Goal: Task Accomplishment & Management: Manage account settings

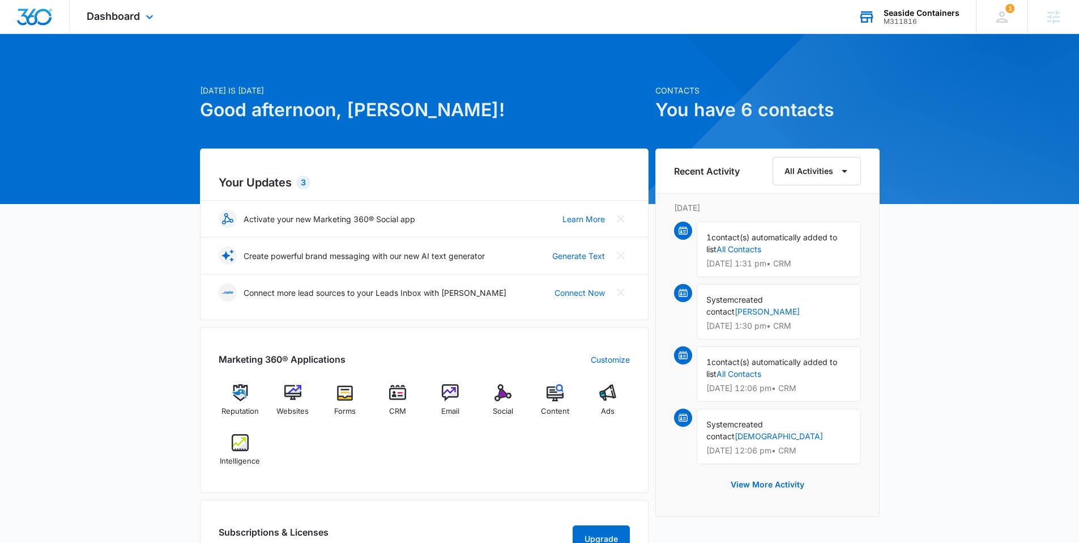
click at [913, 3] on div "Seaside Containers M311816 Your Accounts View All" at bounding box center [908, 16] width 135 height 33
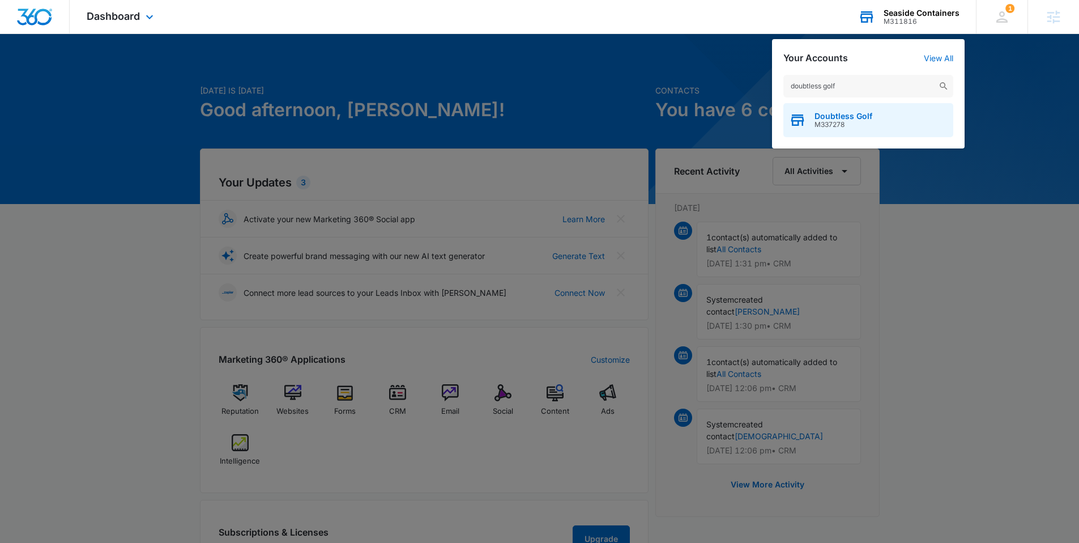
type input "doubtless golf"
click at [826, 112] on span "Doubtless Golf" at bounding box center [844, 116] width 58 height 9
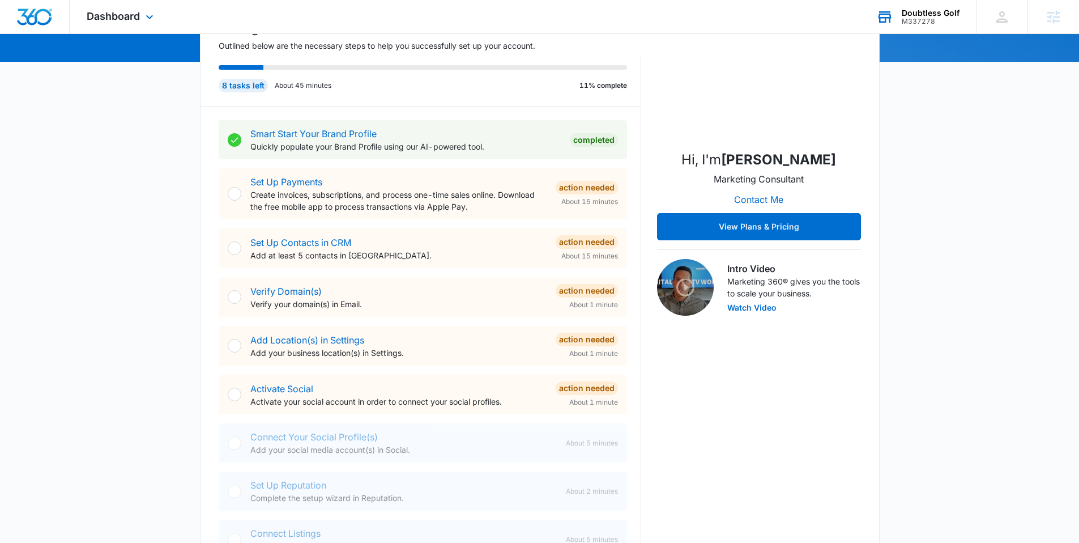
scroll to position [141, 0]
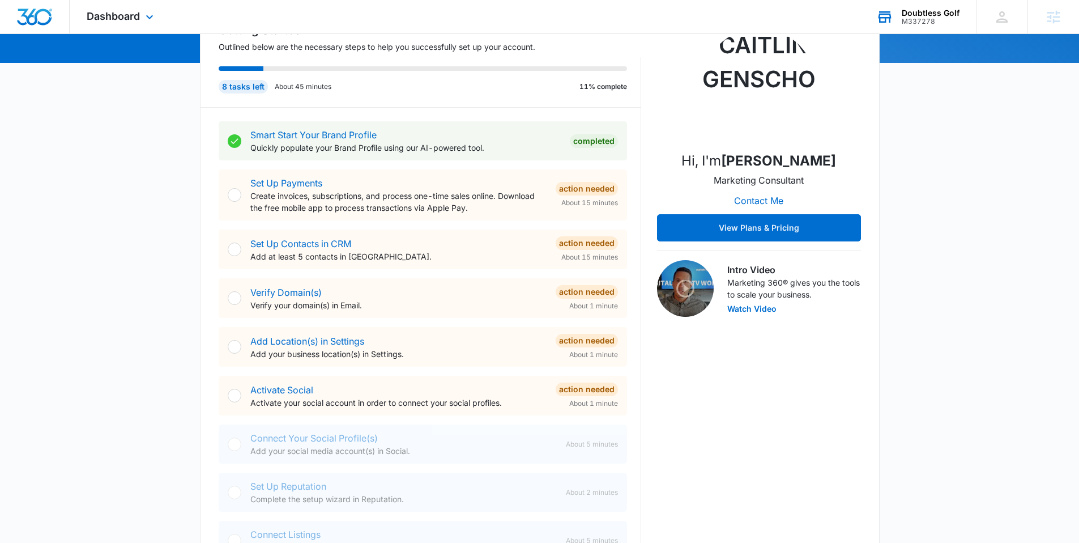
click at [148, 26] on div "Dashboard Apps Reputation Websites Forms CRM Email Social Shop Content Ads Inte…" at bounding box center [122, 16] width 104 height 33
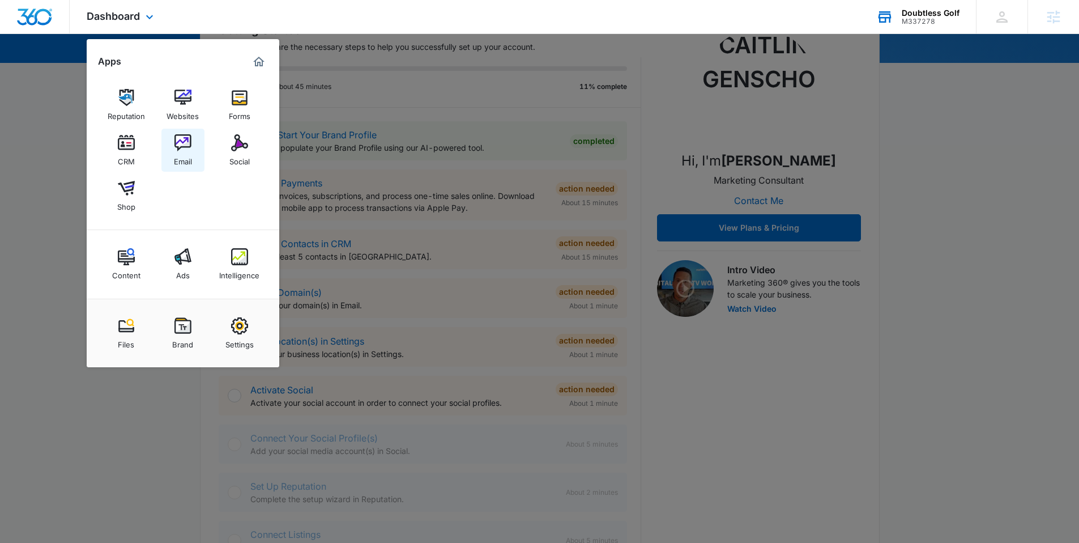
click at [177, 148] on img at bounding box center [183, 142] width 17 height 17
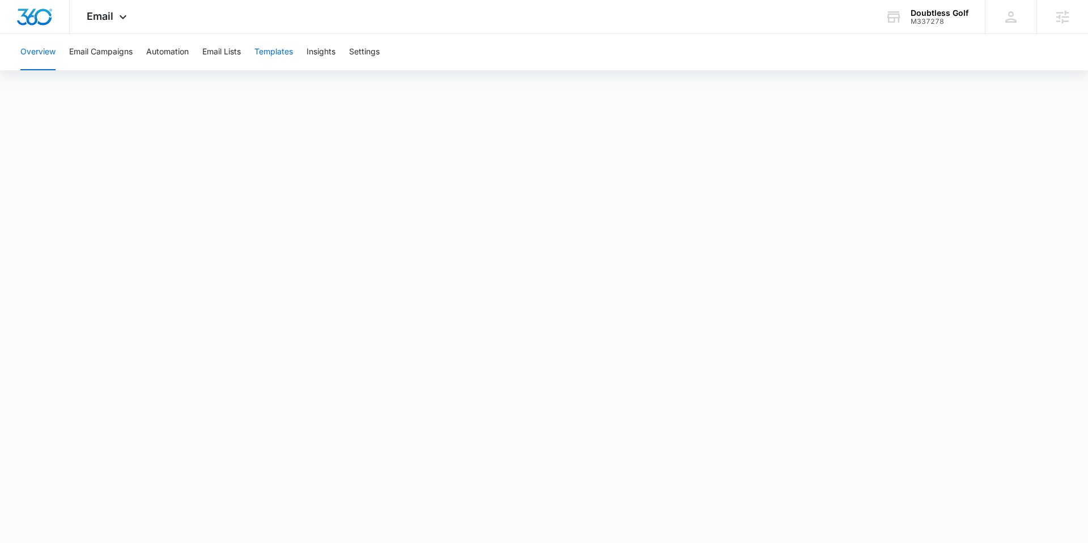
click at [283, 56] on button "Templates" at bounding box center [273, 52] width 39 height 36
click at [28, 12] on img "Dashboard" at bounding box center [34, 16] width 36 height 17
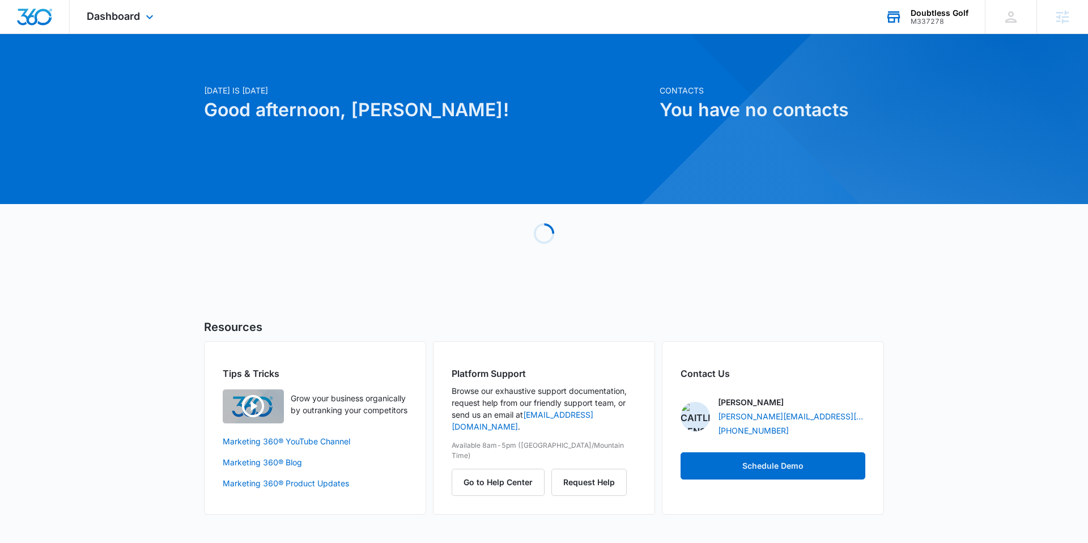
click at [945, 12] on div "Doubtless Golf" at bounding box center [940, 12] width 58 height 9
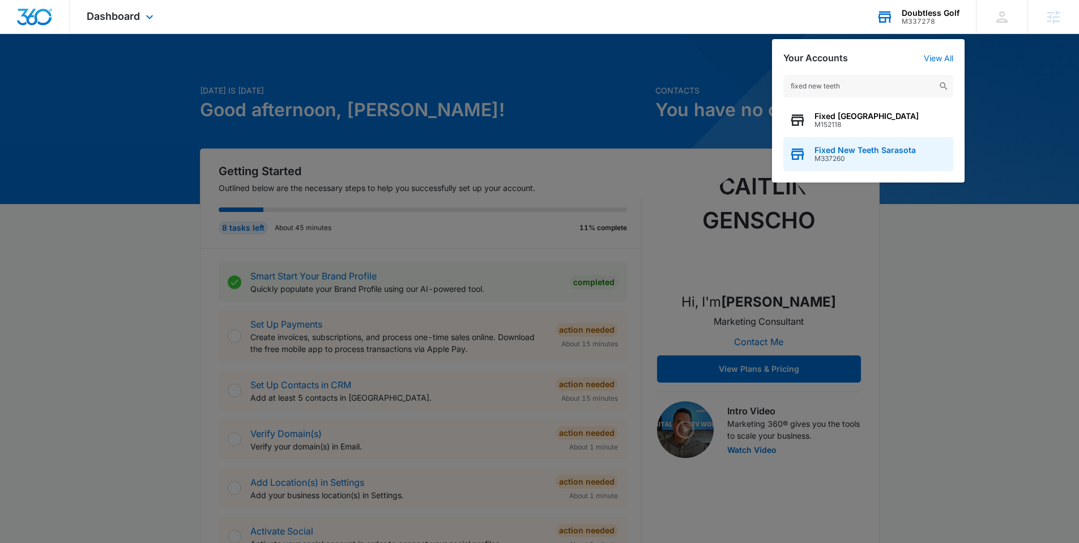
type input "fixed new teeth"
click at [856, 146] on span "Fixed New Teeth Sarasota" at bounding box center [865, 150] width 101 height 9
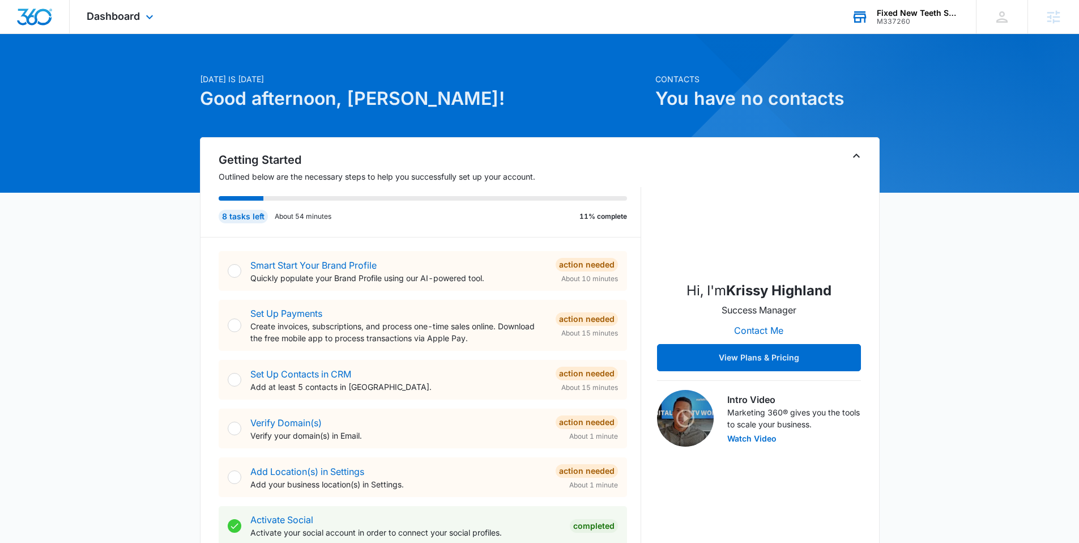
scroll to position [12, 0]
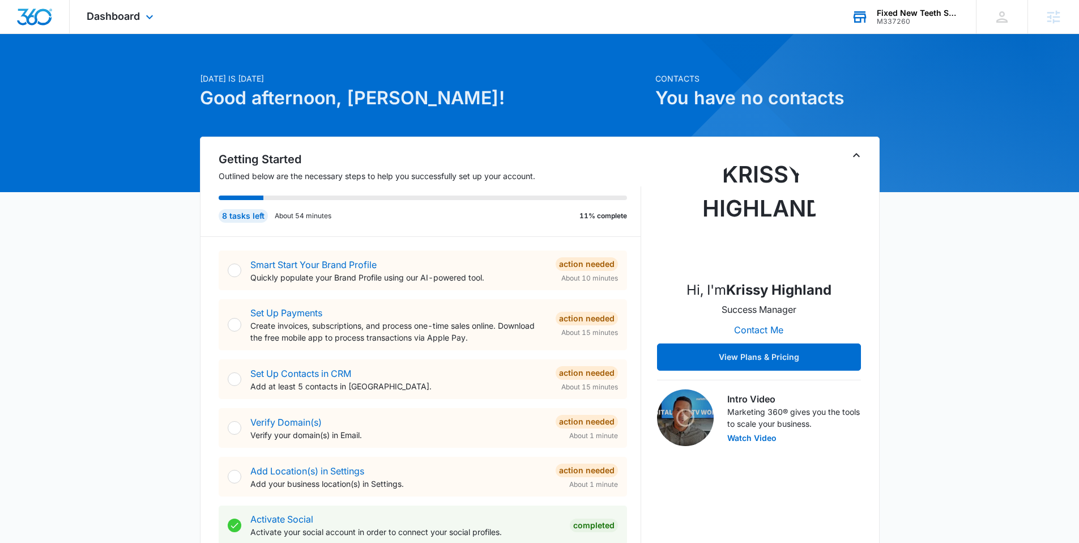
click at [136, 22] on div "Dashboard Apps Reputation Websites Forms CRM Email Social Shop Content Ads Inte…" at bounding box center [122, 16] width 104 height 33
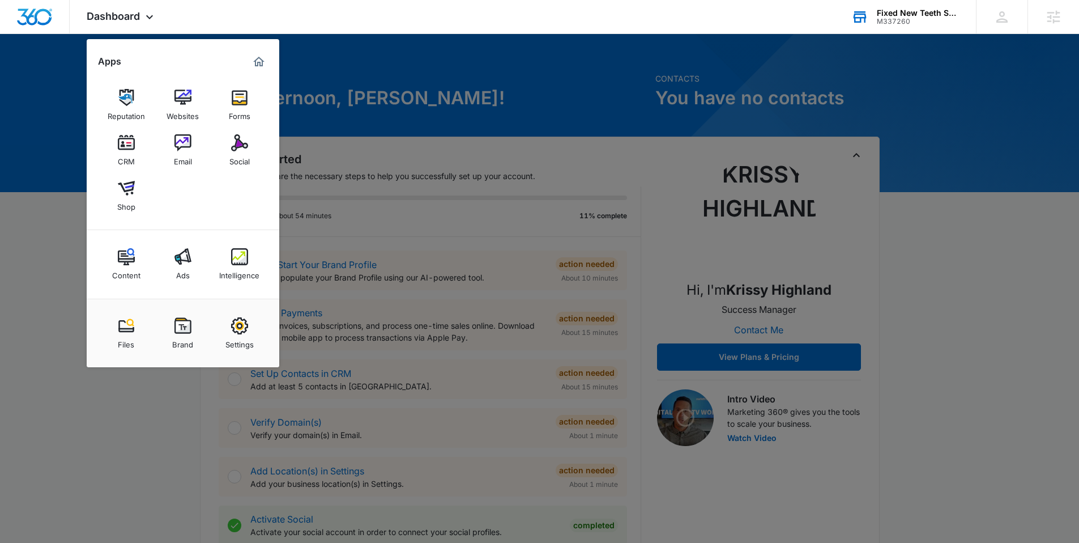
click at [128, 93] on img at bounding box center [126, 97] width 17 height 17
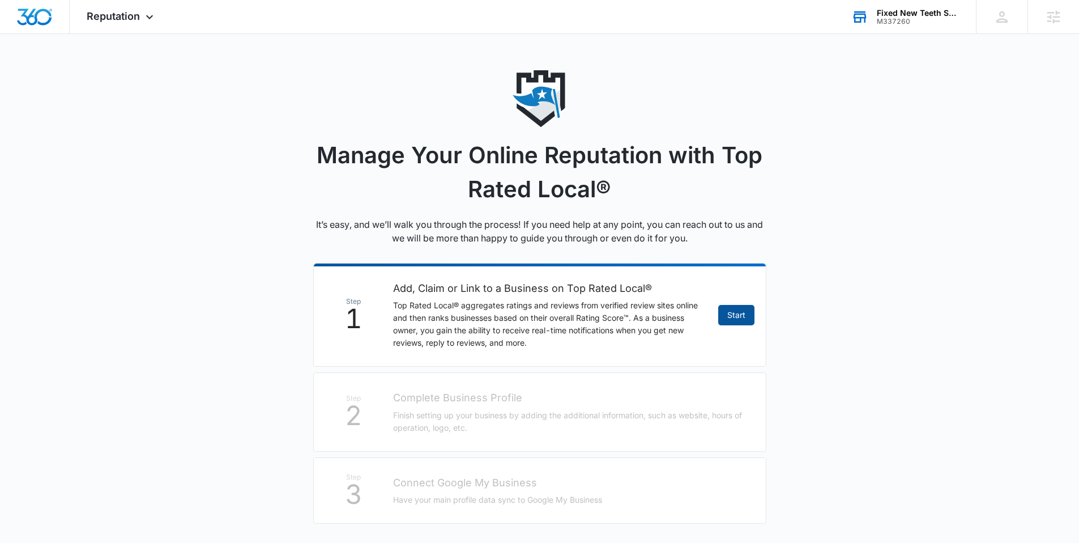
click at [728, 315] on link "Start" at bounding box center [737, 315] width 36 height 20
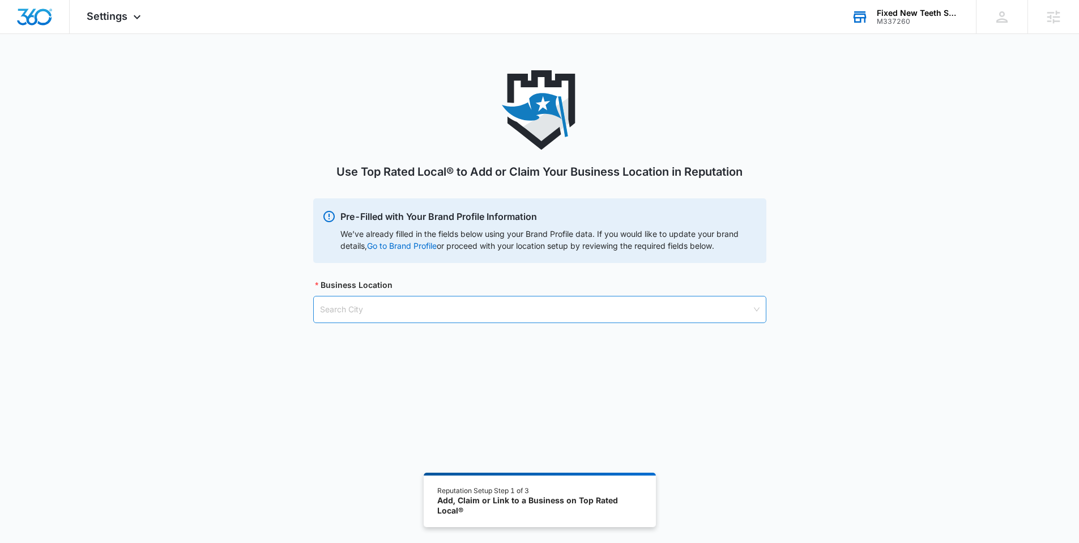
click at [392, 316] on input "search" at bounding box center [536, 309] width 432 height 26
type input "Fixed New Teeth Sarasota"
click at [386, 312] on input "search" at bounding box center [536, 309] width 432 height 26
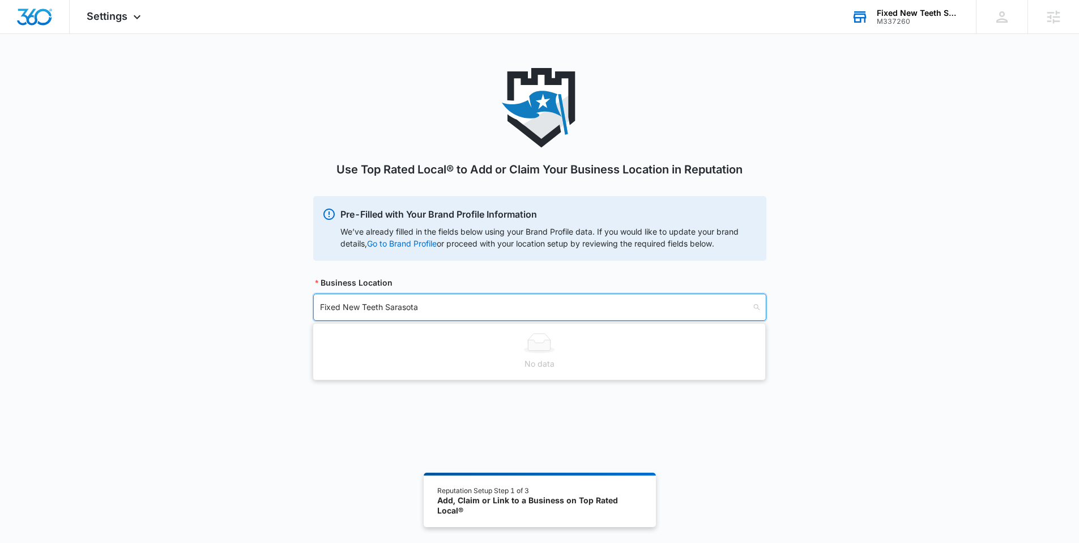
drag, startPoint x: 447, startPoint y: 308, endPoint x: 232, endPoint y: 317, distance: 214.4
click at [232, 317] on div "Use Top Rated Local® to Add or Claim Your Business Location in Reputation Pre-F…" at bounding box center [539, 208] width 1079 height 280
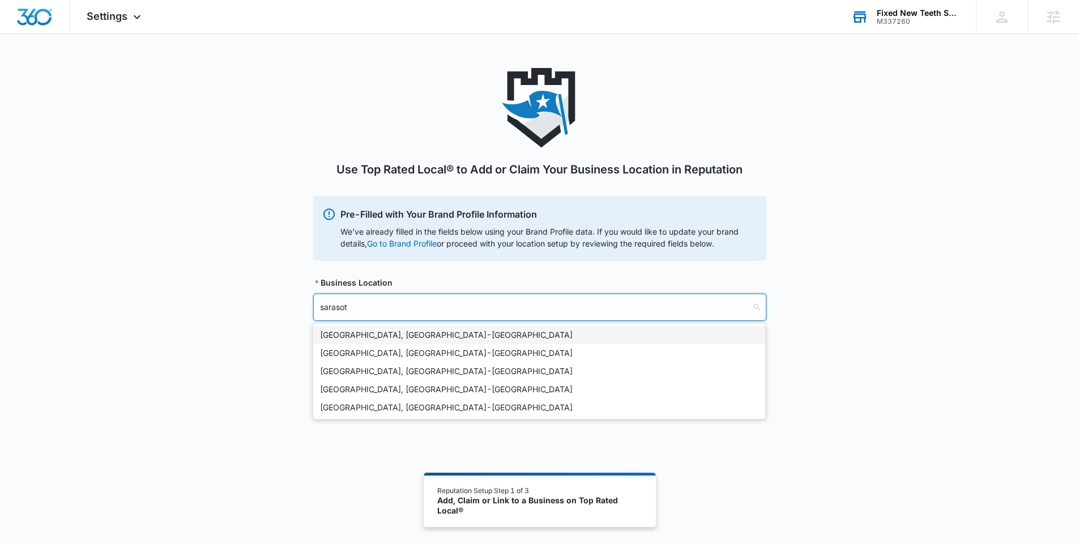
type input "sarasota"
click at [347, 329] on div "Sarasota, FL - USA" at bounding box center [539, 335] width 439 height 12
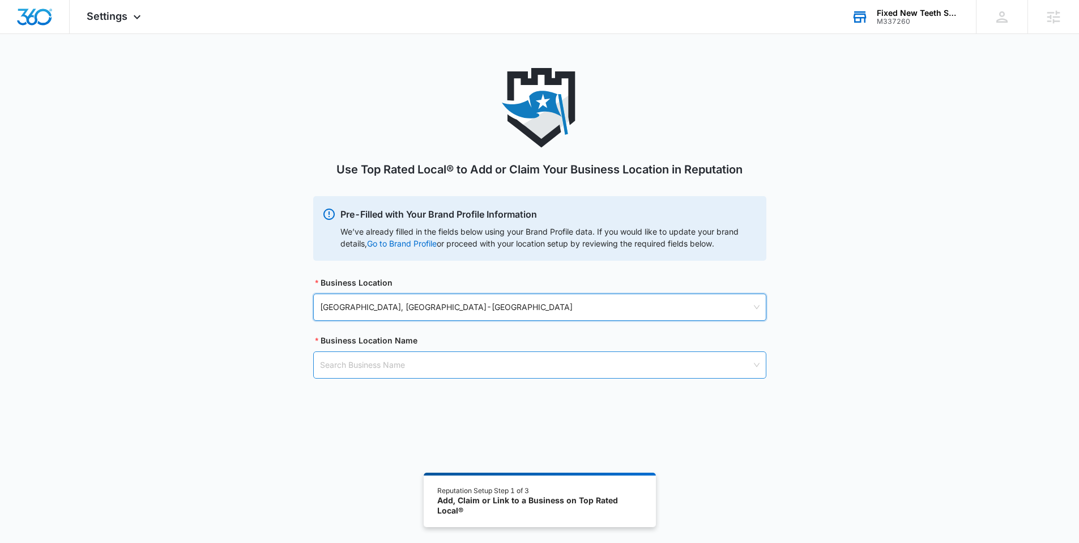
click at [370, 376] on input "search" at bounding box center [536, 365] width 432 height 26
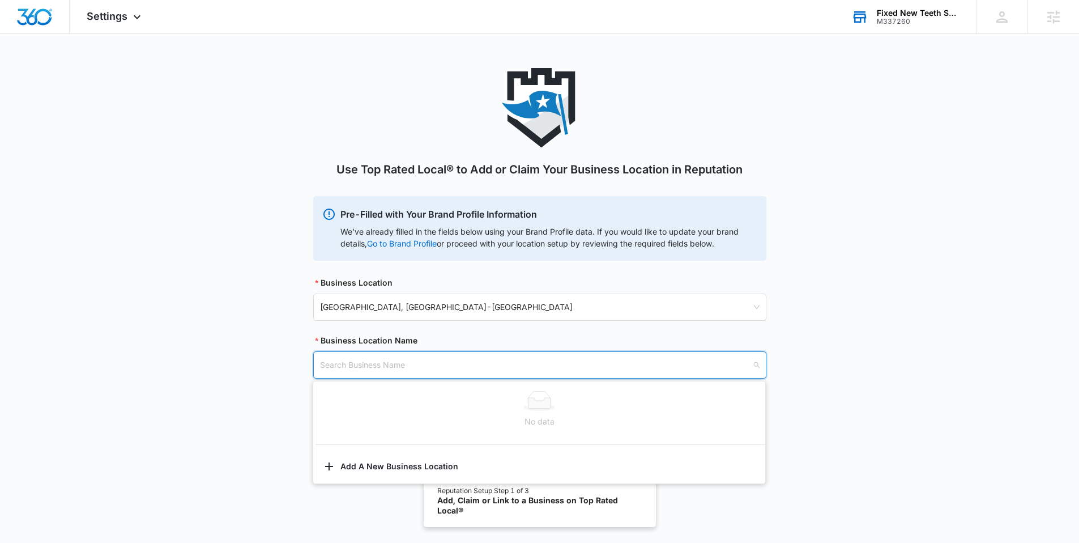
paste input "Fixed New Teeth Sarasota"
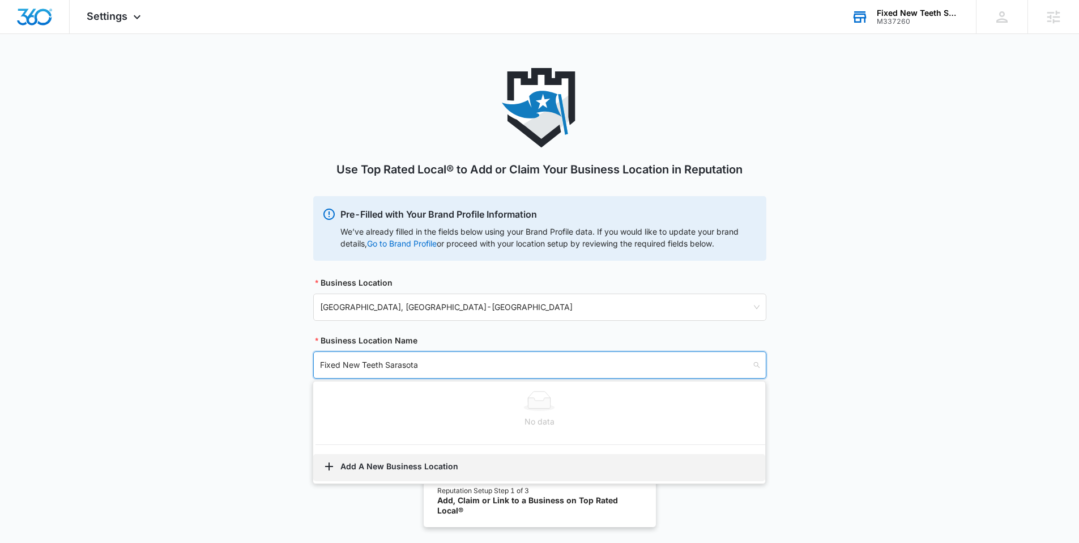
type input "Fixed New Teeth Sarasota"
click at [400, 469] on button "Add A New Business Location" at bounding box center [539, 467] width 452 height 27
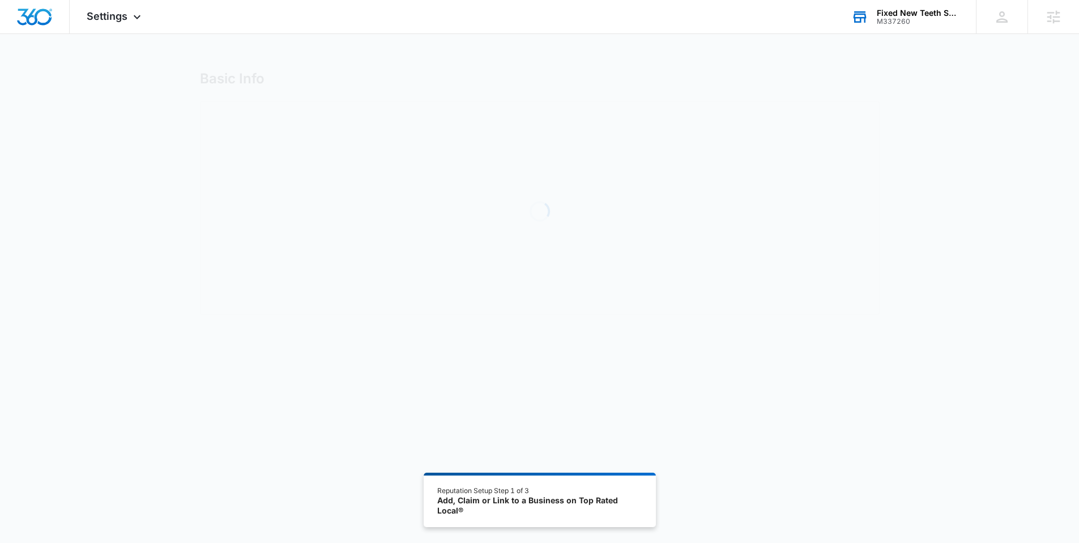
select select "Florida"
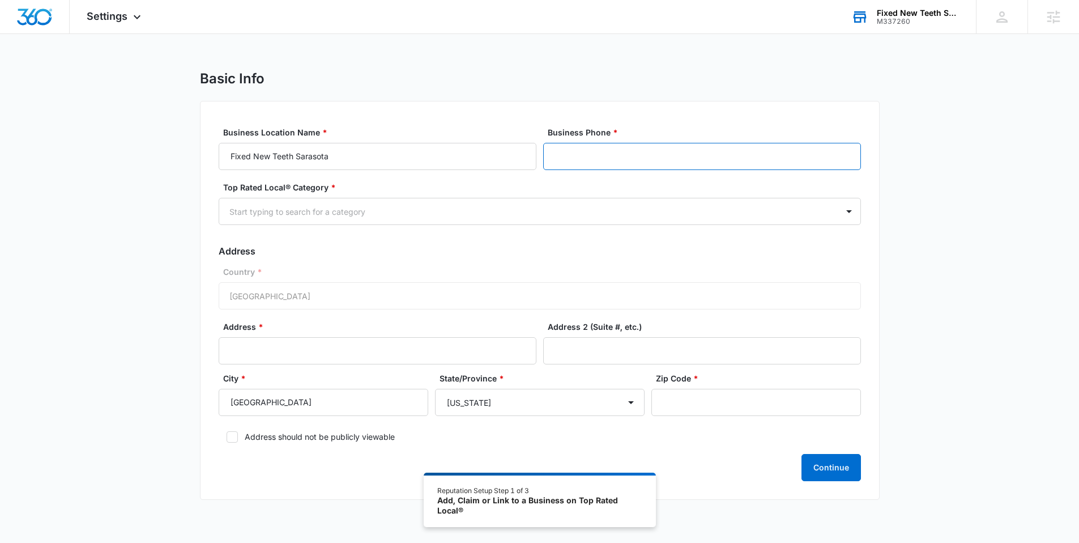
click at [584, 155] on input "Business Phone *" at bounding box center [702, 156] width 318 height 27
paste input "(941) 941-6940"
click at [555, 154] on input "(941) 941-6940" at bounding box center [702, 156] width 318 height 27
type input "(941) 941-6940"
click at [386, 216] on div at bounding box center [526, 212] width 594 height 14
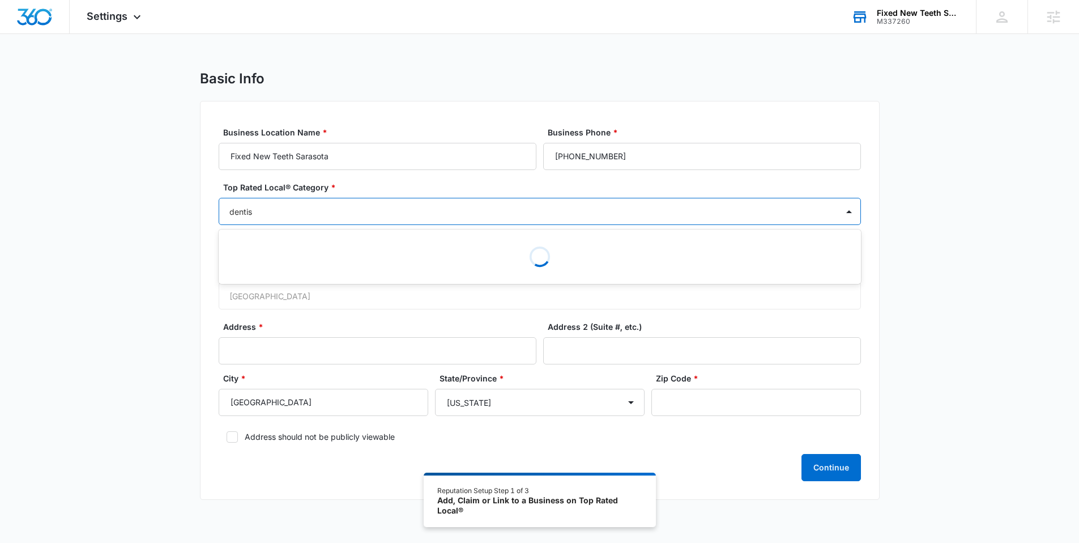
type input "dentist"
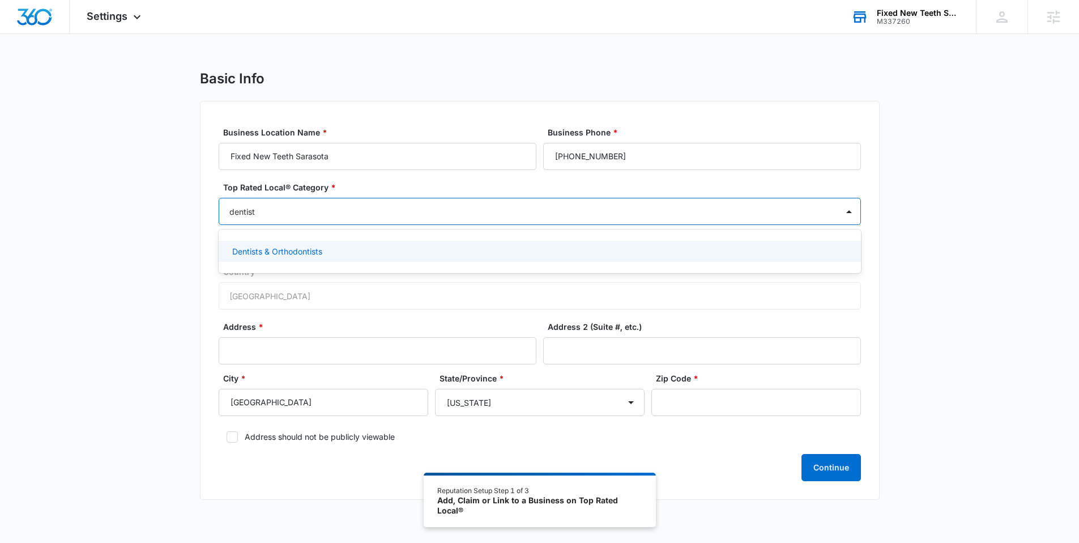
click at [300, 254] on p "Dentists & Orthodontists" at bounding box center [277, 251] width 90 height 12
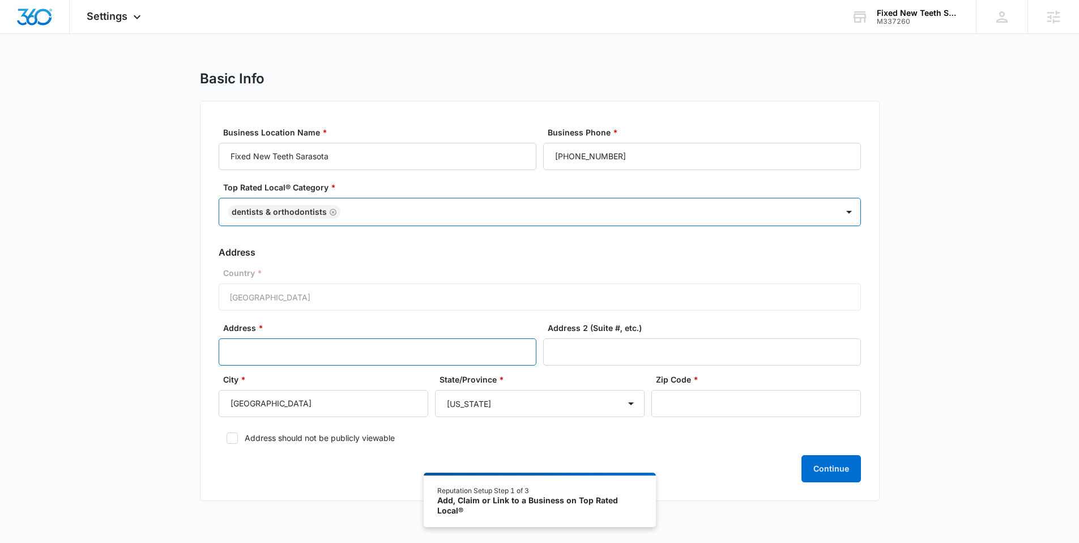
click at [278, 348] on input "Address *" at bounding box center [378, 351] width 318 height 27
paste input "2477 Stickney Point Rd #214a, Sarasota, FL 34231"
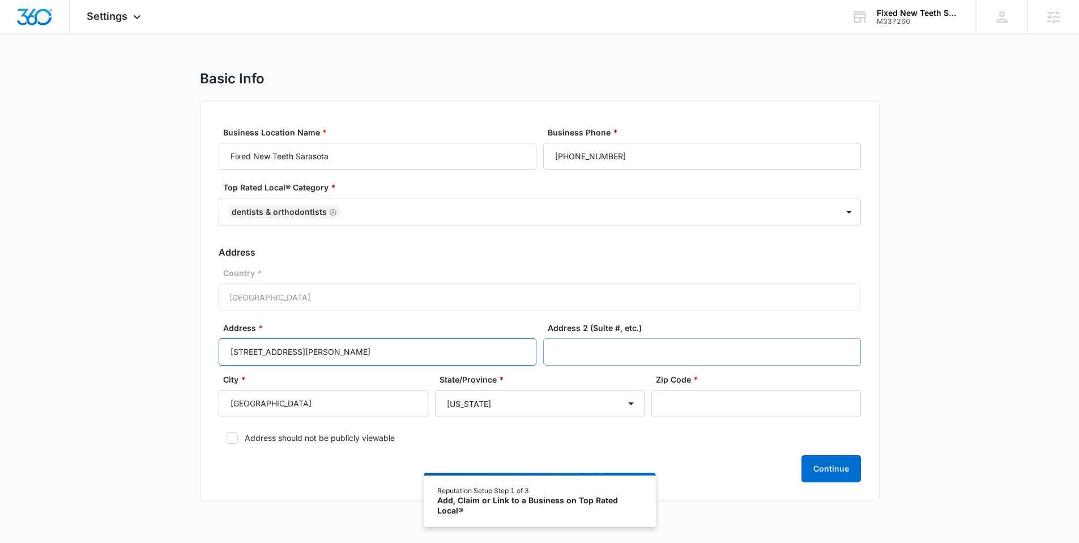
type input "2477 Stickney Point Rd #214a, Sarasota, FL 34231"
click at [576, 352] on input "Address 2 (Suite #, etc.)" at bounding box center [702, 351] width 318 height 27
type input "#213a"
click at [679, 393] on input "Zip Code *" at bounding box center [757, 403] width 210 height 27
type input "34231"
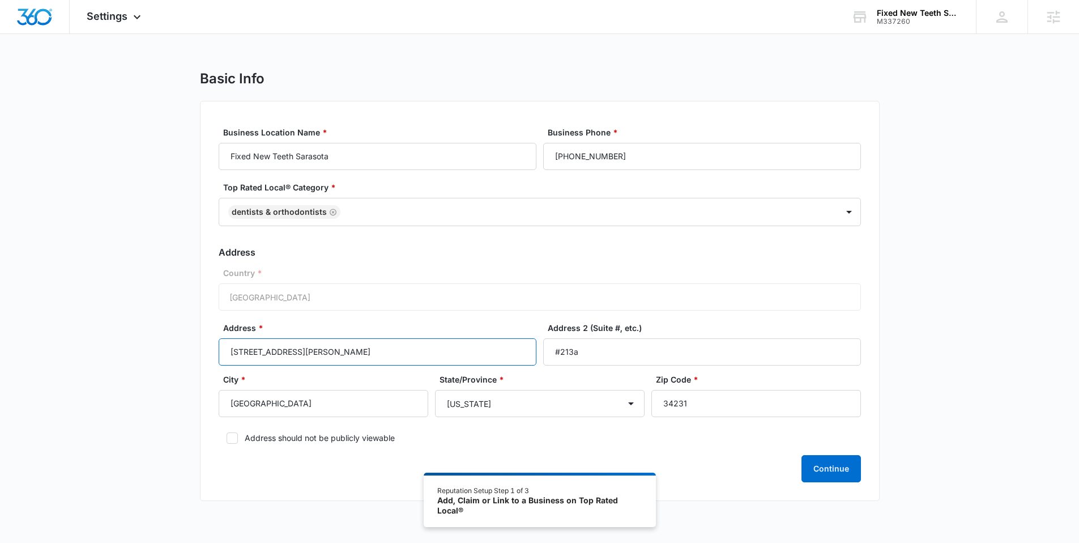
drag, startPoint x: 448, startPoint y: 353, endPoint x: 317, endPoint y: 350, distance: 130.4
click at [317, 350] on input "2477 Stickney Point Rd #214a, Sarasota, FL 34231" at bounding box center [378, 351] width 318 height 27
type input "2477 Stickney Point Rd"
click at [834, 469] on button "Continue" at bounding box center [831, 468] width 59 height 27
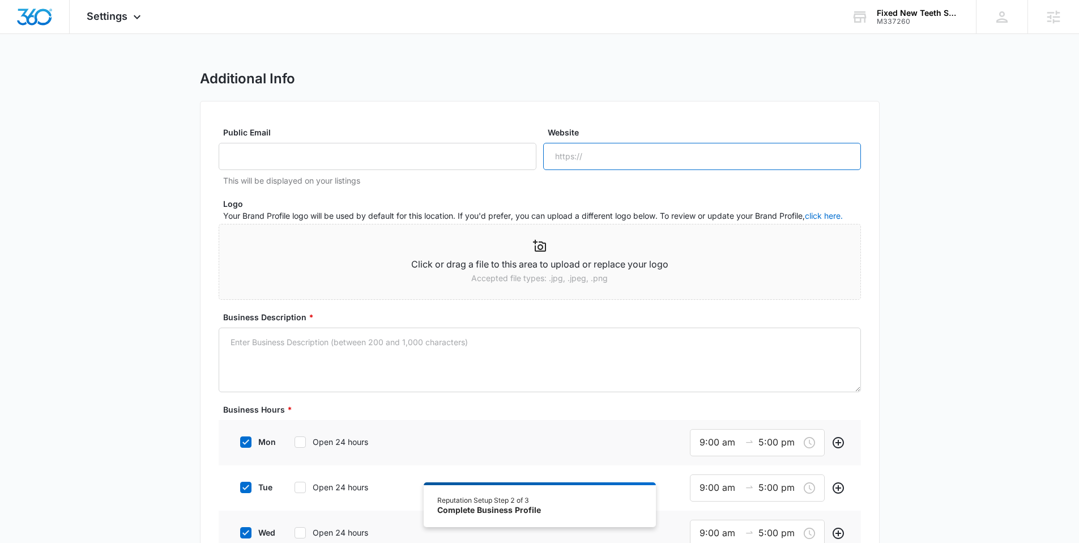
click at [575, 150] on input "Website" at bounding box center [702, 156] width 318 height 27
paste input "http://fixednewteethsarasota.com/"
type input "http://fixednewteethsarasota.com/"
click at [315, 155] on input "Public Email" at bounding box center [378, 156] width 318 height 27
paste input "admin@fixednewteeth.com"
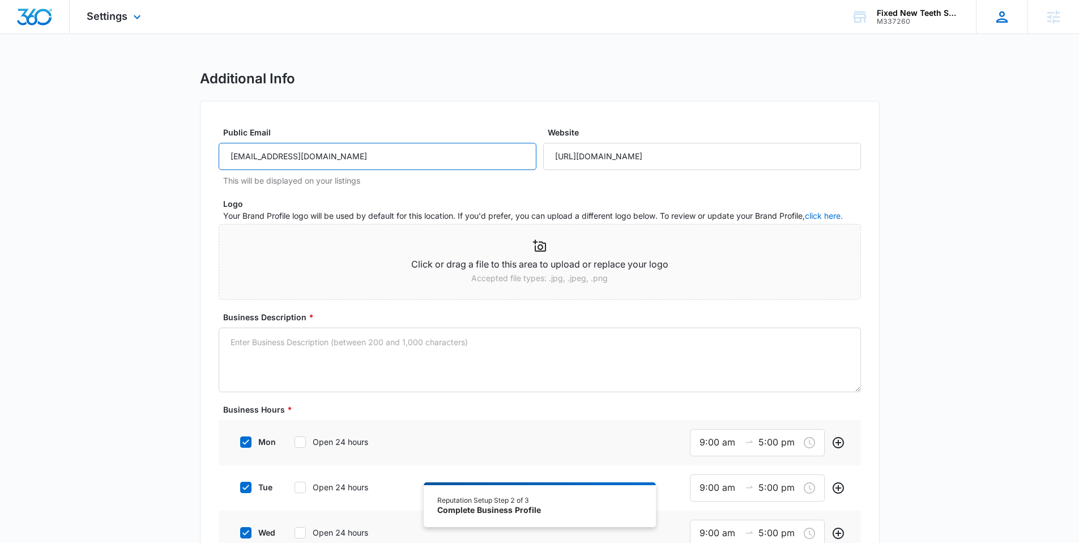
type input "admin@fixednewteeth.com"
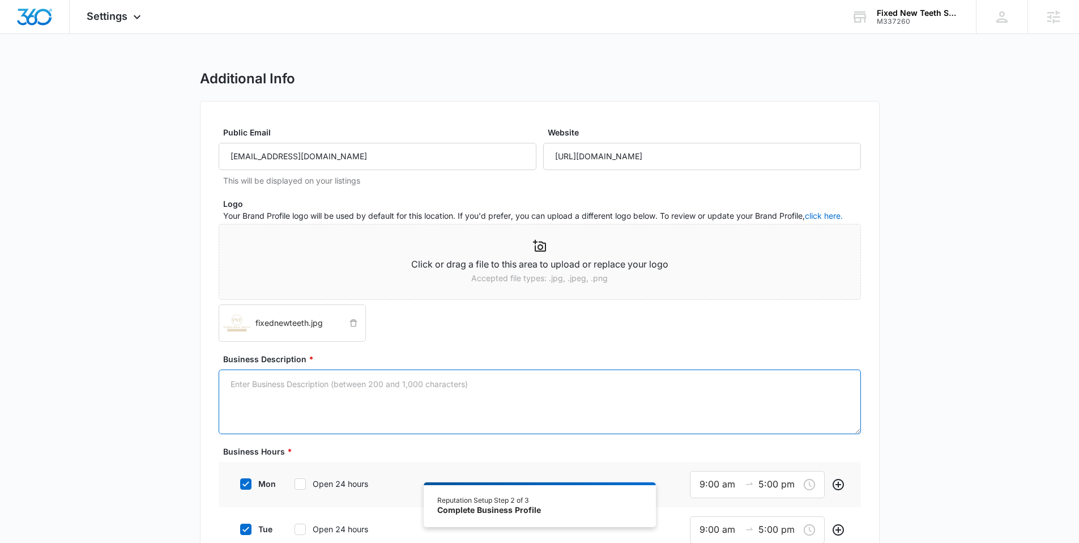
click at [338, 379] on textarea "Business Description *" at bounding box center [540, 401] width 643 height 65
paste textarea "Get your perfect smile with FiXed New Teeth's expert implant and cosmetic denti…"
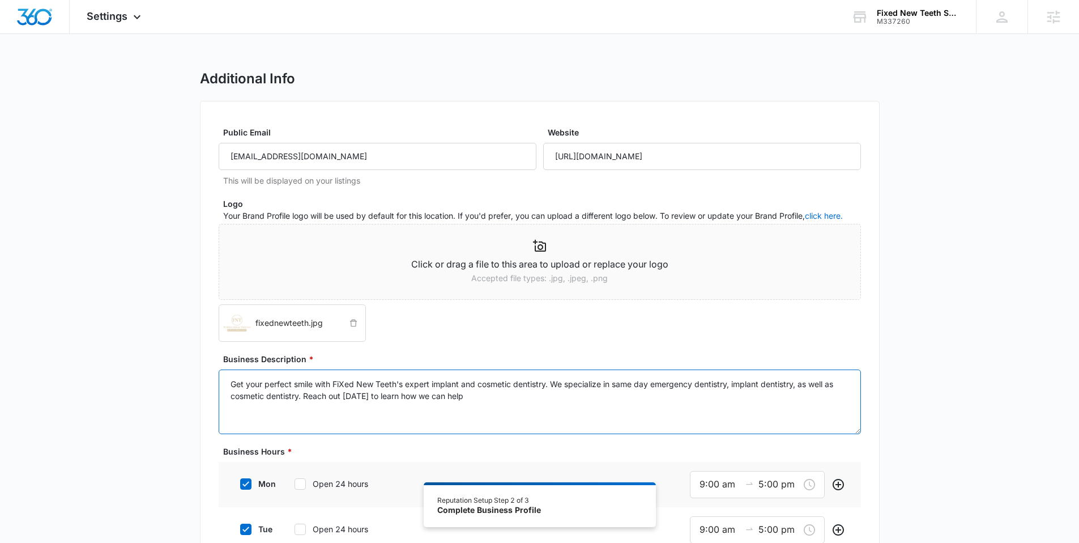
click at [347, 386] on textarea "Get your perfect smile with FiXed New Teeth's expert implant and cosmetic denti…" at bounding box center [540, 401] width 643 height 65
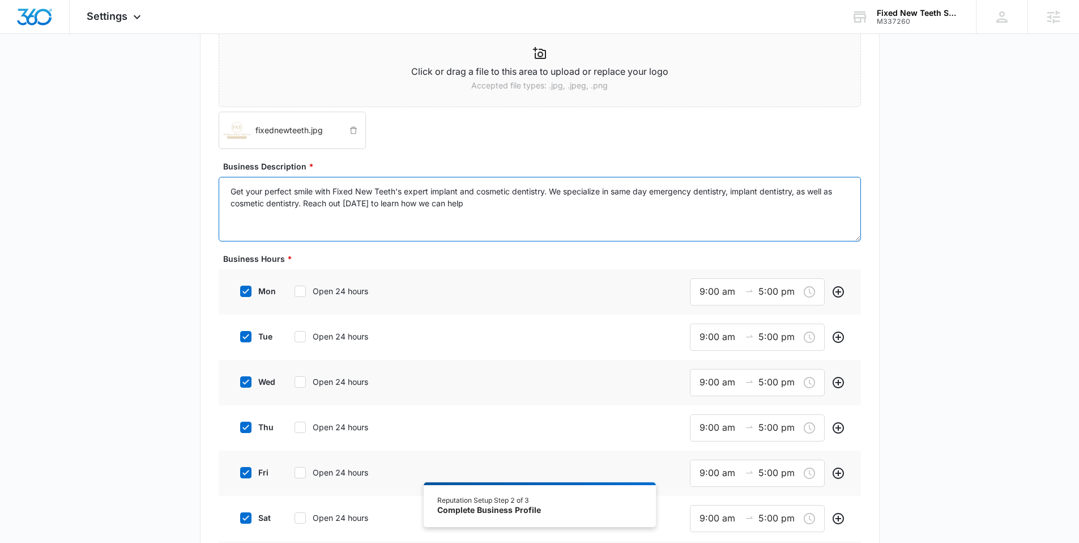
scroll to position [210, 0]
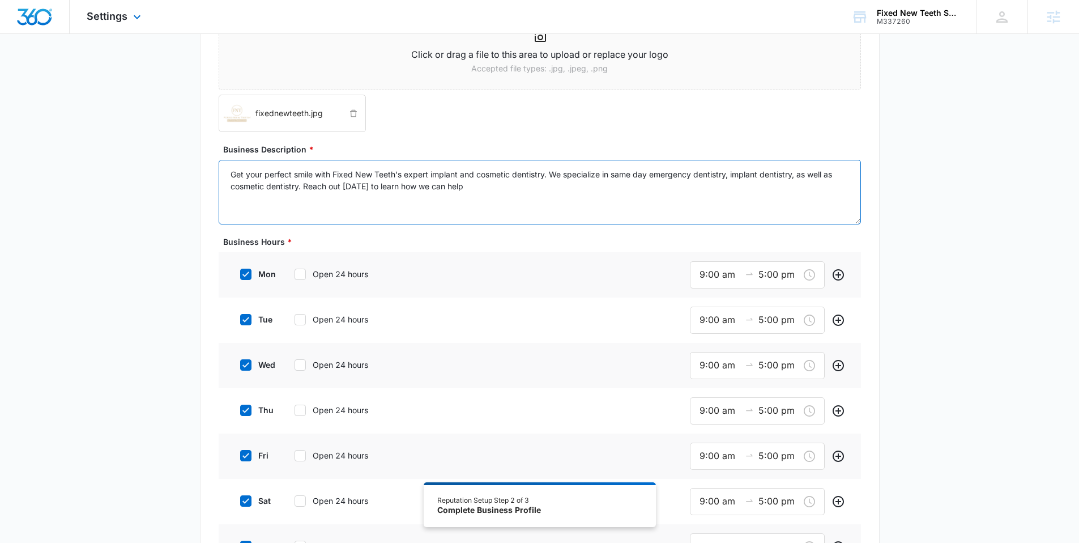
type textarea "Get your perfect smile with Fixed New Teeth's expert implant and cosmetic denti…"
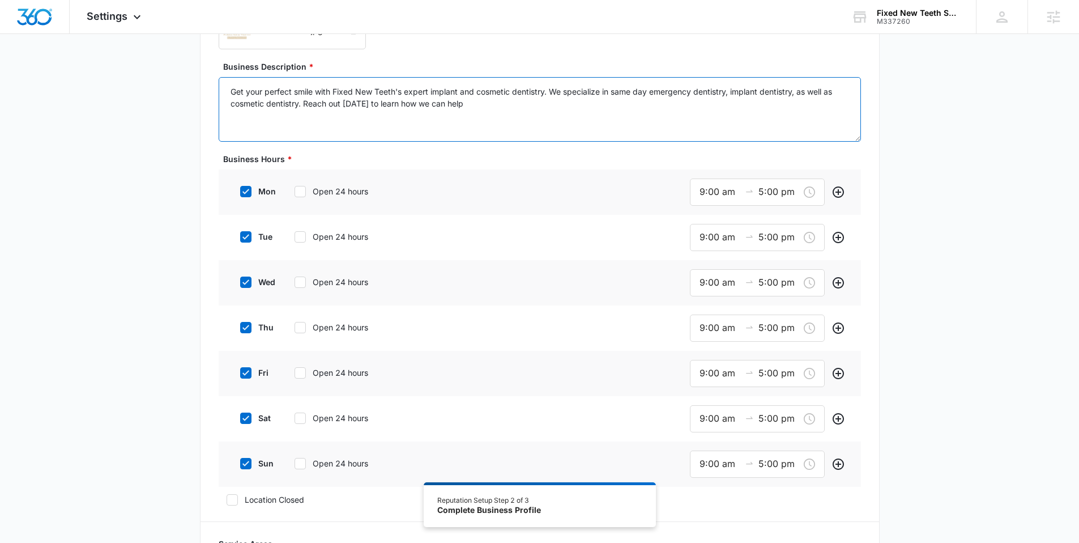
scroll to position [295, 0]
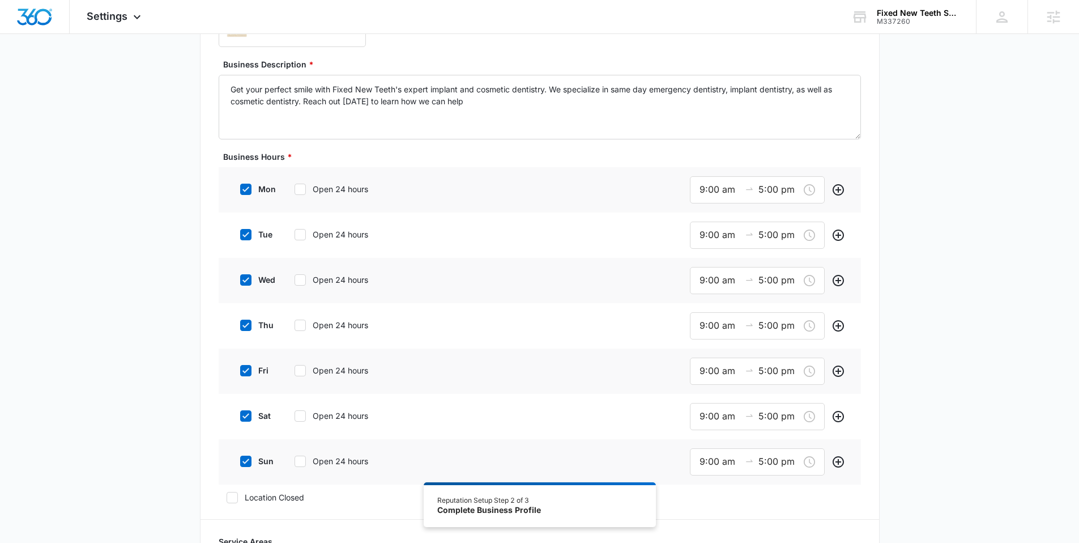
click at [242, 417] on icon at bounding box center [246, 416] width 10 height 10
click at [240, 417] on input "sat" at bounding box center [236, 416] width 8 height 8
checkbox input "false"
click at [244, 456] on icon at bounding box center [246, 459] width 10 height 10
click at [240, 456] on input "sun" at bounding box center [236, 460] width 8 height 8
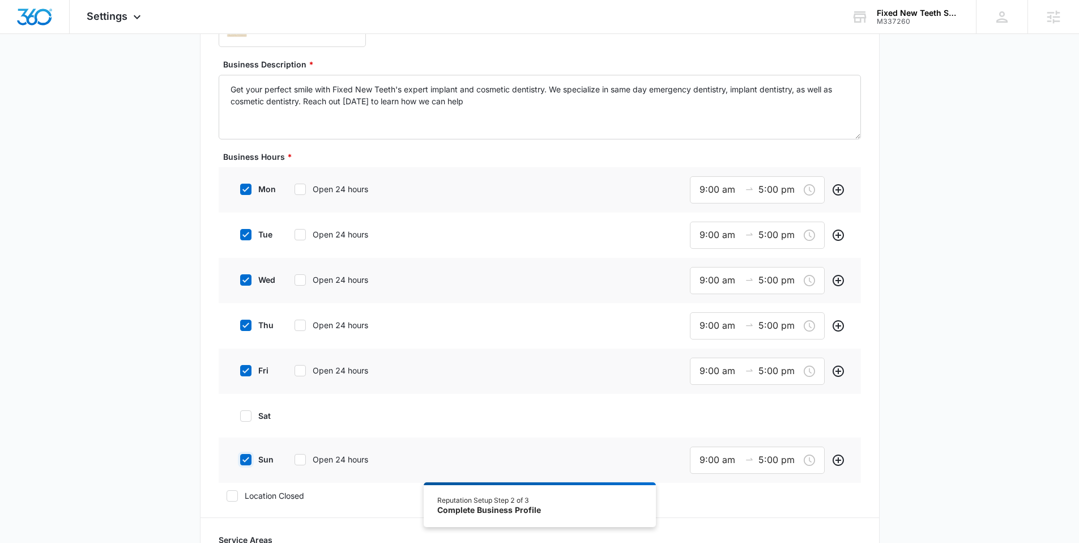
checkbox input "false"
click at [705, 195] on input "9:00 am" at bounding box center [720, 189] width 41 height 14
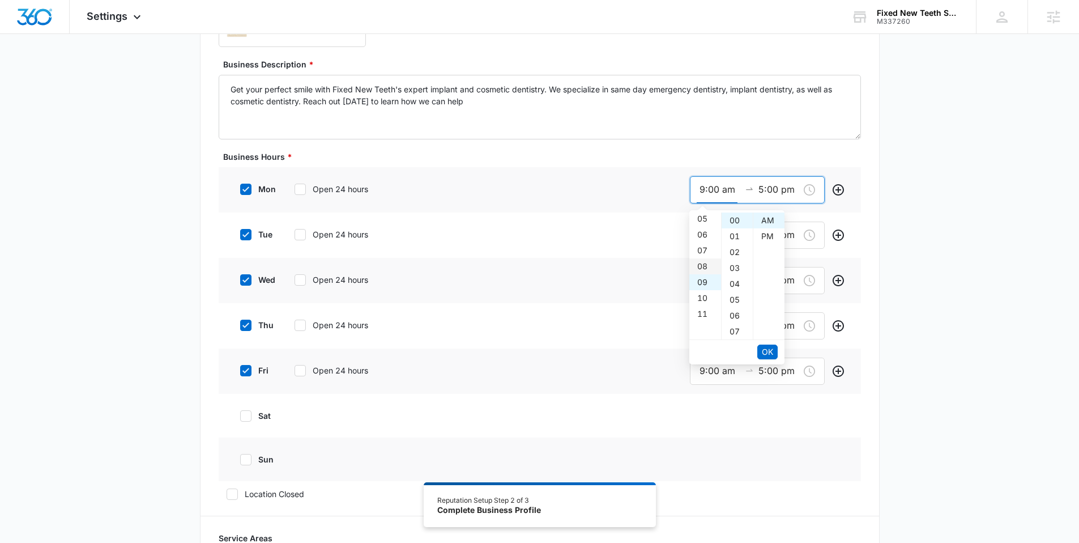
click at [698, 264] on div "08" at bounding box center [706, 266] width 32 height 16
type input "8:00 am"
click at [765, 346] on span "OK" at bounding box center [767, 352] width 11 height 12
click at [764, 348] on span "OK" at bounding box center [767, 352] width 11 height 12
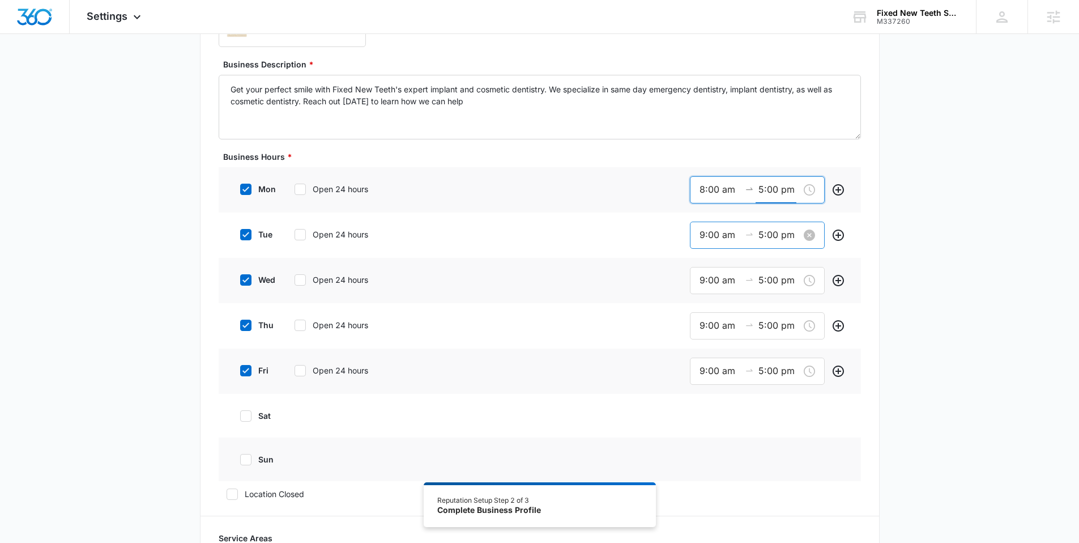
click at [715, 236] on input "9:00 am" at bounding box center [720, 235] width 41 height 14
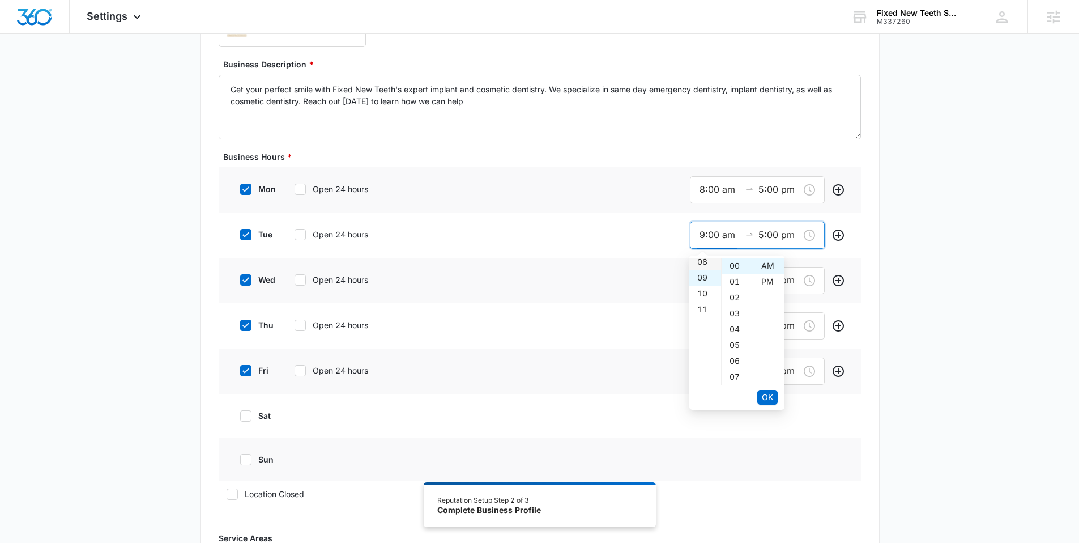
click at [706, 262] on div "08" at bounding box center [706, 262] width 32 height 16
type input "8:00 am"
click at [769, 394] on span "OK" at bounding box center [767, 397] width 11 height 12
click at [770, 395] on span "OK" at bounding box center [767, 397] width 11 height 12
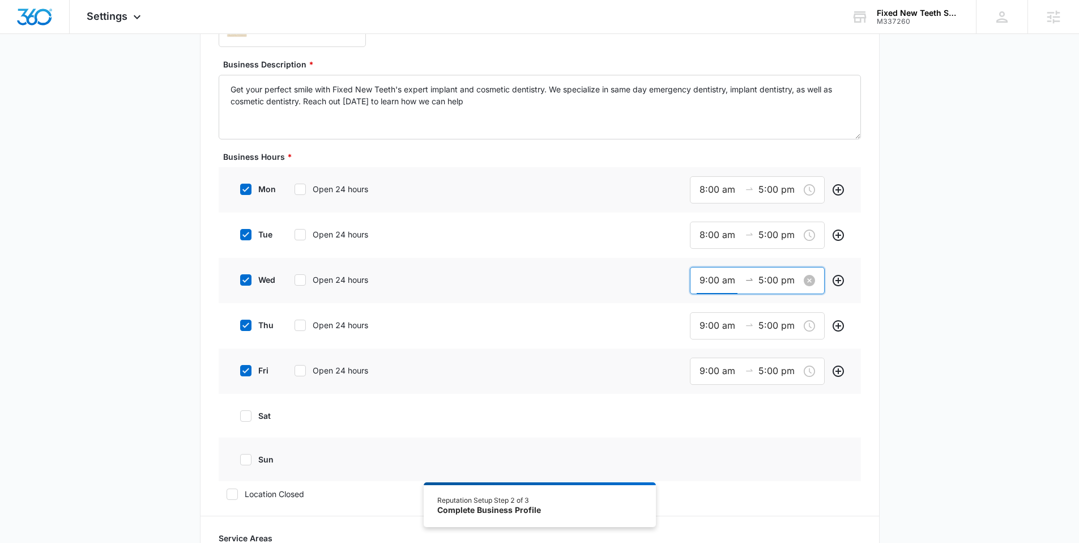
click at [712, 281] on input "9:00 am" at bounding box center [720, 280] width 41 height 14
click at [703, 349] on div "08" at bounding box center [706, 357] width 32 height 16
type input "8:00 am"
click at [768, 441] on span "OK" at bounding box center [767, 442] width 11 height 12
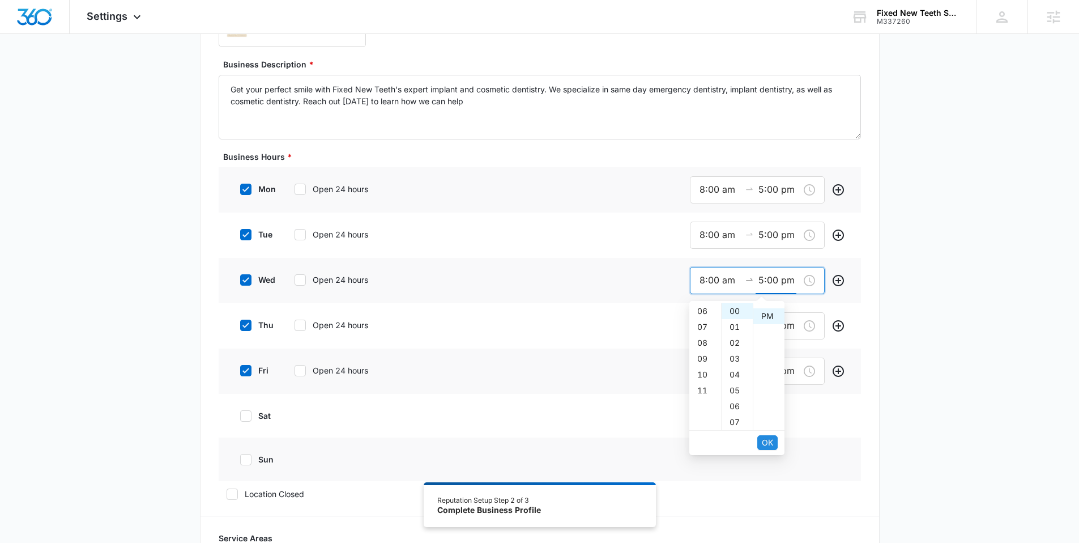
scroll to position [16, 0]
click at [770, 441] on span "OK" at bounding box center [767, 442] width 11 height 12
click at [704, 329] on input "9:00 am" at bounding box center [720, 325] width 41 height 14
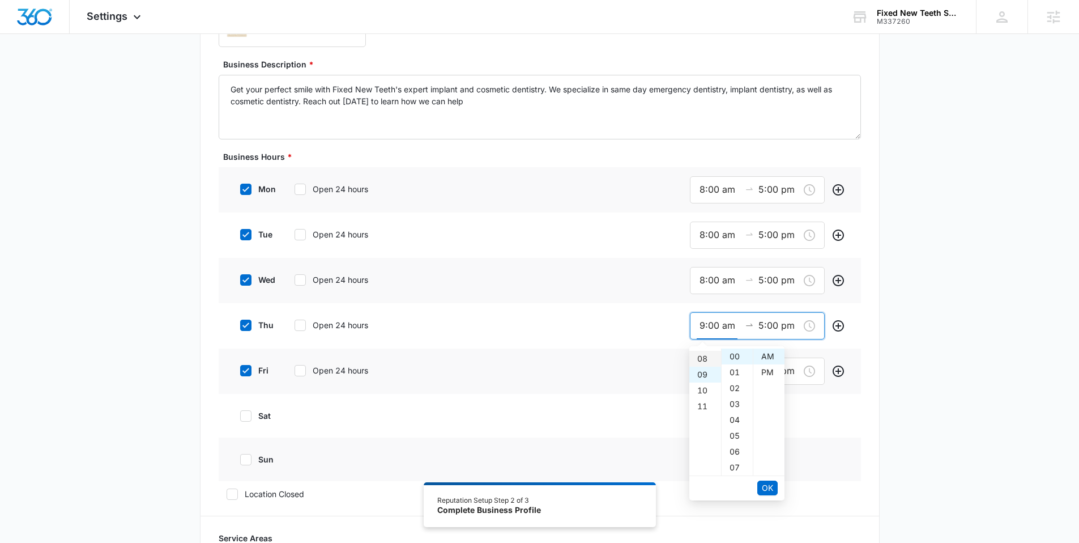
click at [704, 358] on div "08" at bounding box center [706, 359] width 32 height 16
type input "8:00 am"
click at [773, 491] on button "OK" at bounding box center [768, 488] width 20 height 15
click at [774, 490] on button "OK" at bounding box center [768, 488] width 20 height 15
click at [710, 377] on input "9:00 am" at bounding box center [720, 371] width 41 height 14
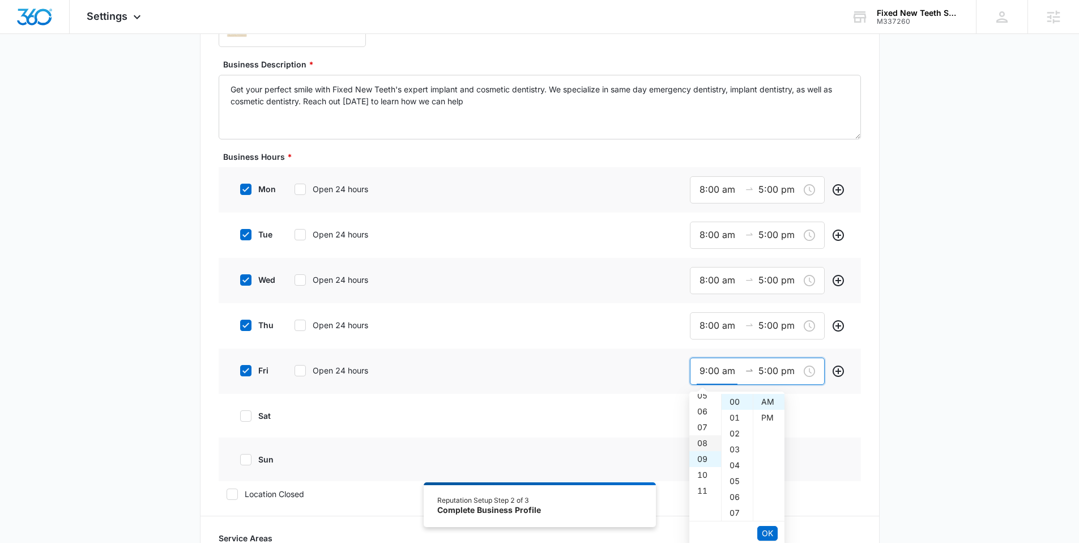
click at [704, 440] on div "08" at bounding box center [706, 443] width 32 height 16
type input "8:00 am"
click at [766, 532] on span "OK" at bounding box center [767, 533] width 11 height 12
click at [771, 533] on span "OK" at bounding box center [767, 533] width 11 height 12
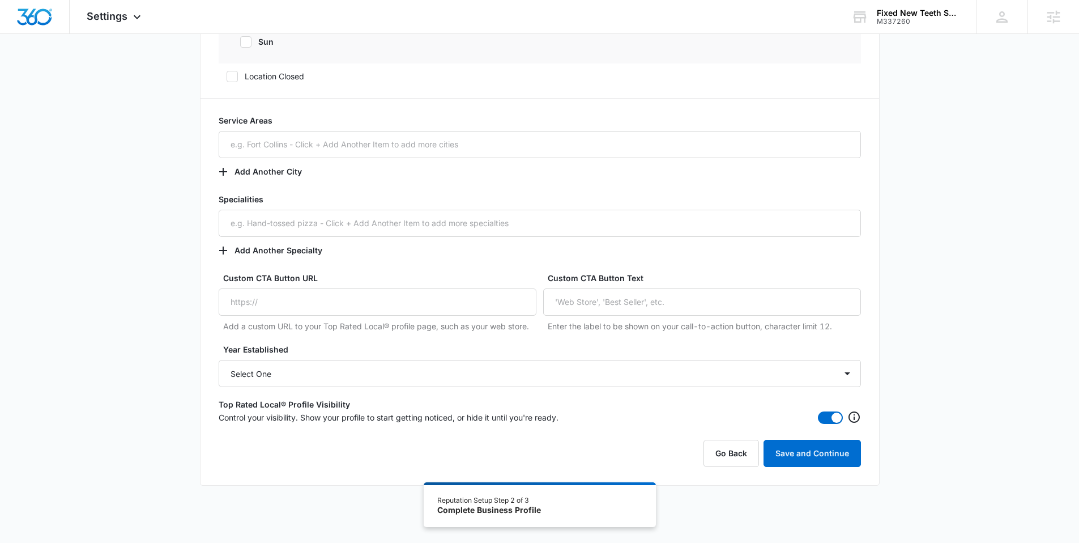
scroll to position [717, 0]
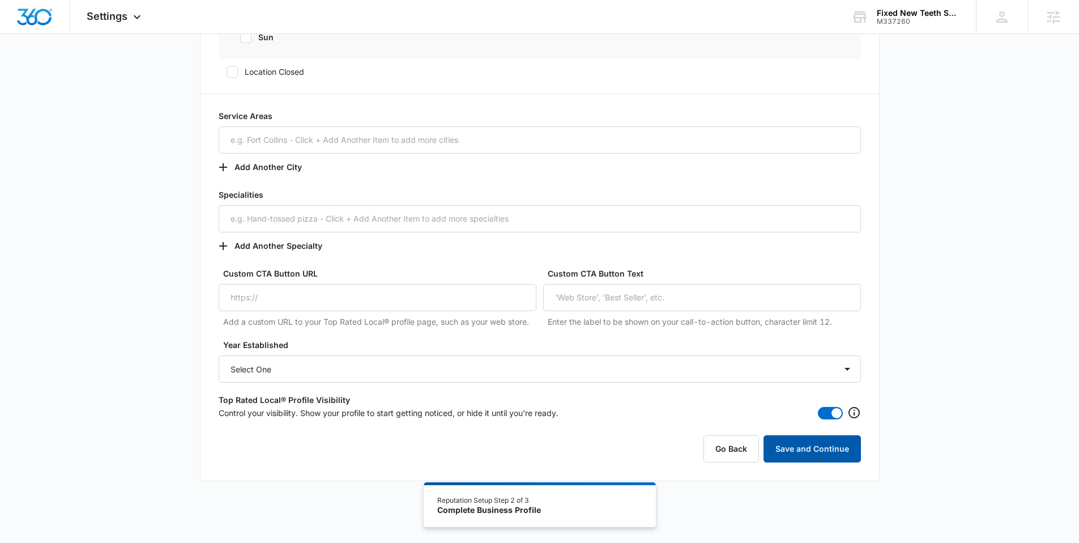
click at [800, 452] on button "Save and Continue" at bounding box center [812, 448] width 97 height 27
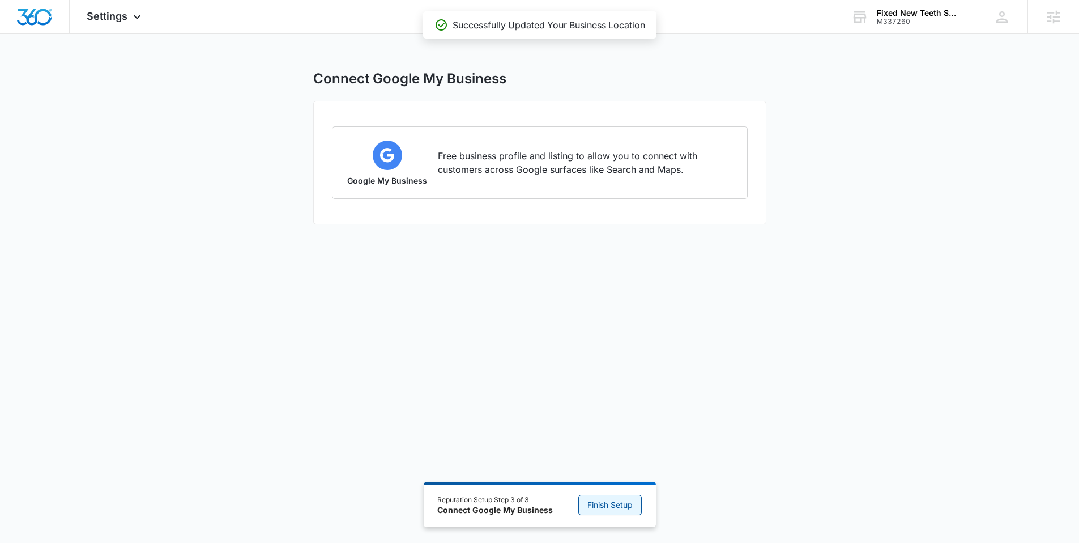
click at [616, 508] on span "Finish Setup" at bounding box center [610, 505] width 45 height 12
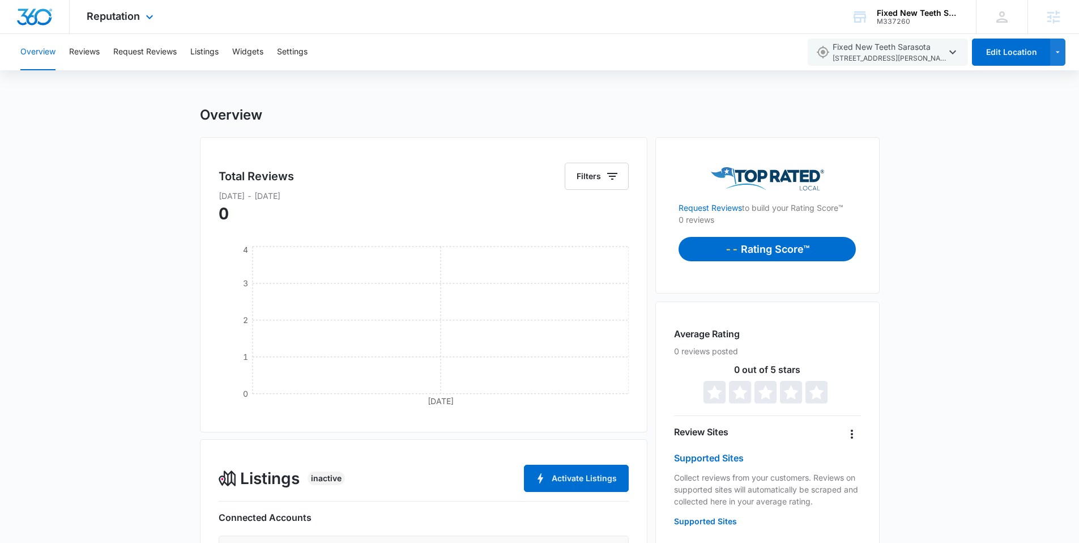
click at [140, 16] on div "Reputation Apps Reputation Websites Forms CRM Email Social Shop Content Ads Int…" at bounding box center [122, 16] width 104 height 33
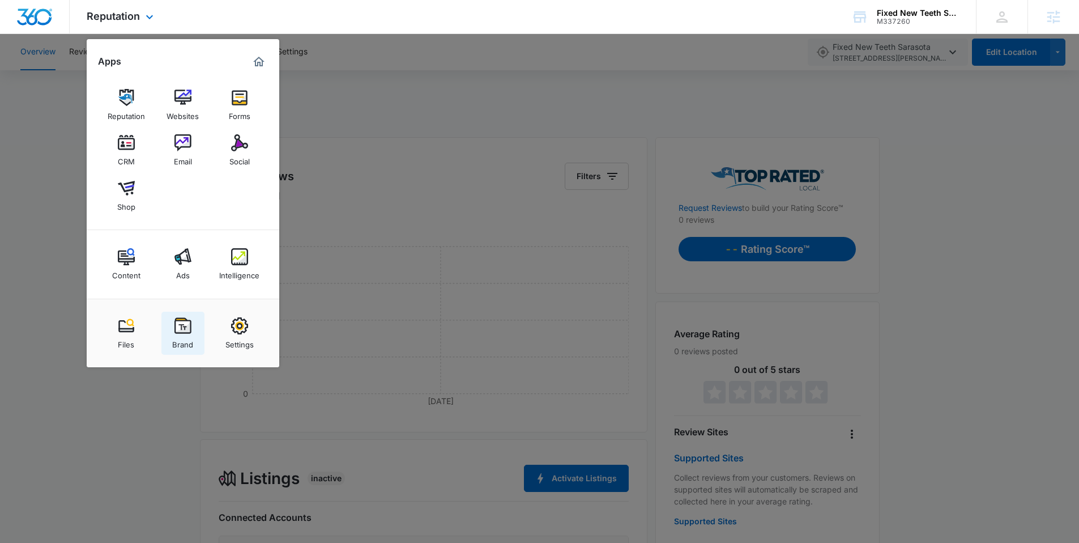
click at [176, 329] on img at bounding box center [183, 325] width 17 height 17
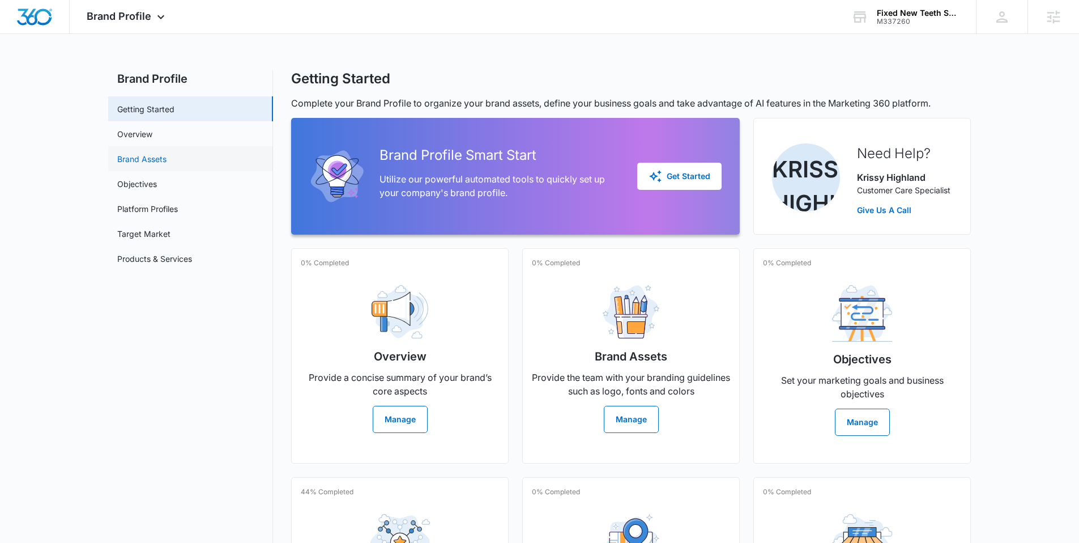
click at [159, 153] on link "Brand Assets" at bounding box center [141, 159] width 49 height 12
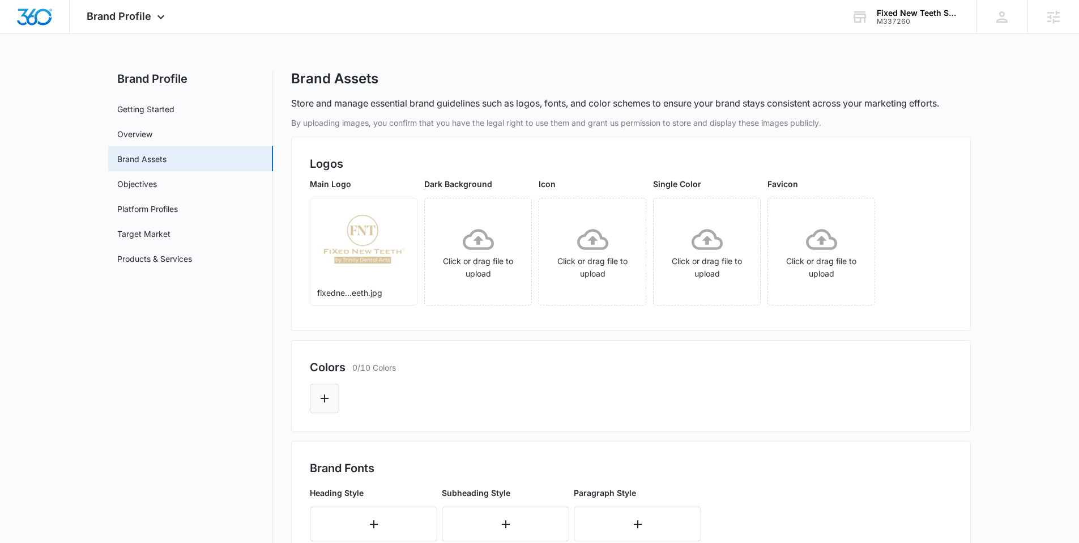
click at [334, 388] on button "Edit Color" at bounding box center [324, 398] width 29 height 29
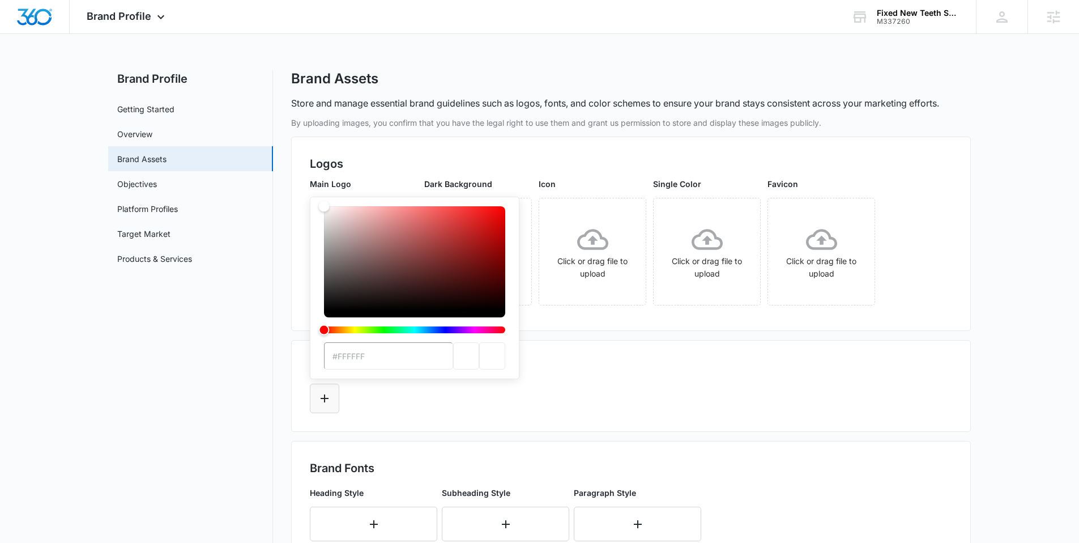
type input "#D9C39E"
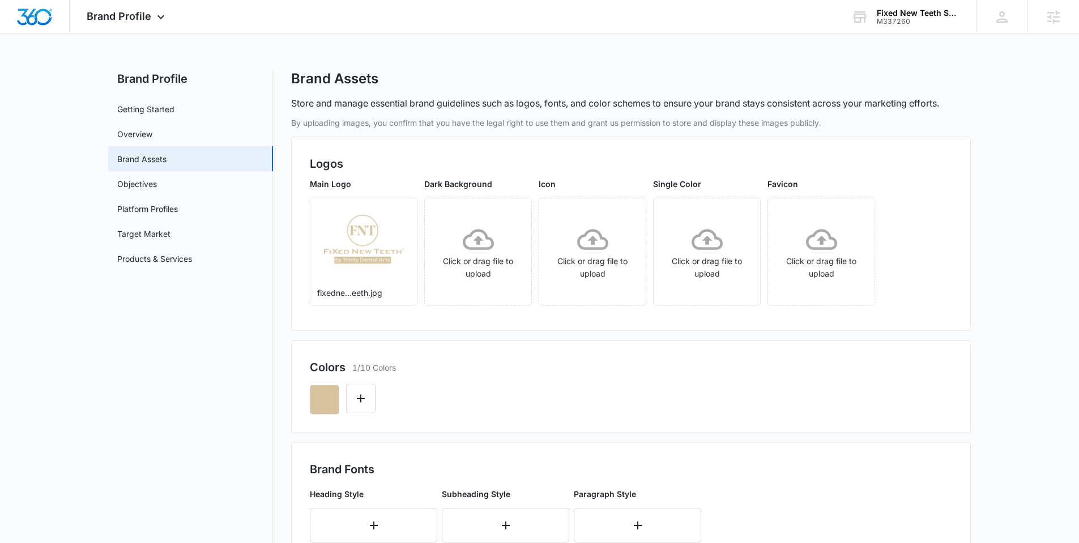
click at [237, 331] on nav "Brand Profile Getting Started Overview Brand Assets Objectives Platform Profile…" at bounding box center [190, 473] width 165 height 807
click at [356, 390] on button "Edit Color" at bounding box center [360, 398] width 29 height 29
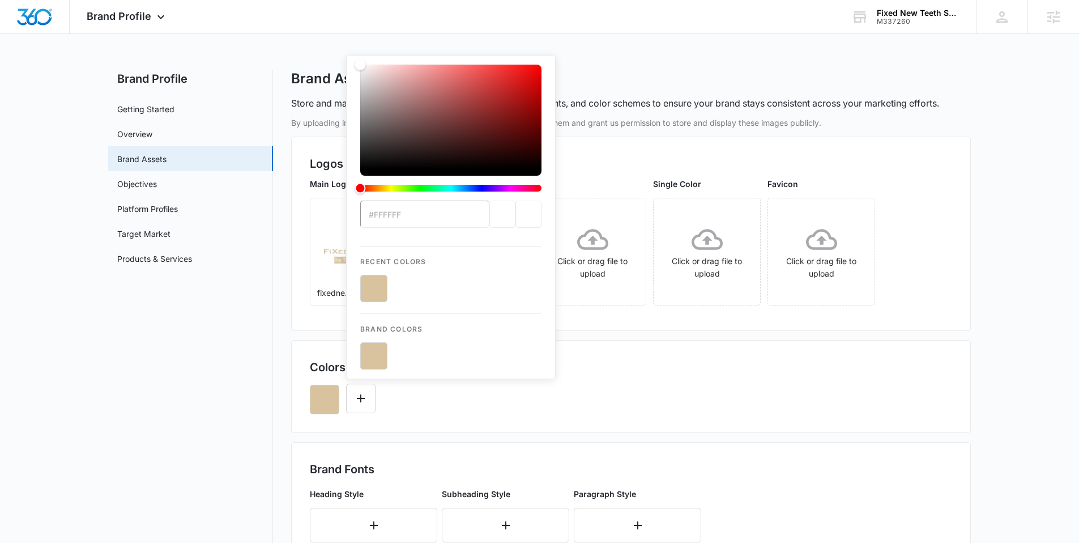
click at [409, 216] on input "#FFFFFF" at bounding box center [424, 214] width 129 height 27
type input "#ffffff"
drag, startPoint x: 358, startPoint y: 67, endPoint x: 348, endPoint y: 44, distance: 24.9
click at [350, 42] on div "Brand Profile Apps Reputation Websites Forms CRM Email Social Shop Content Ads …" at bounding box center [539, 445] width 1079 height 891
click at [369, 397] on button "Edit Color" at bounding box center [360, 398] width 29 height 29
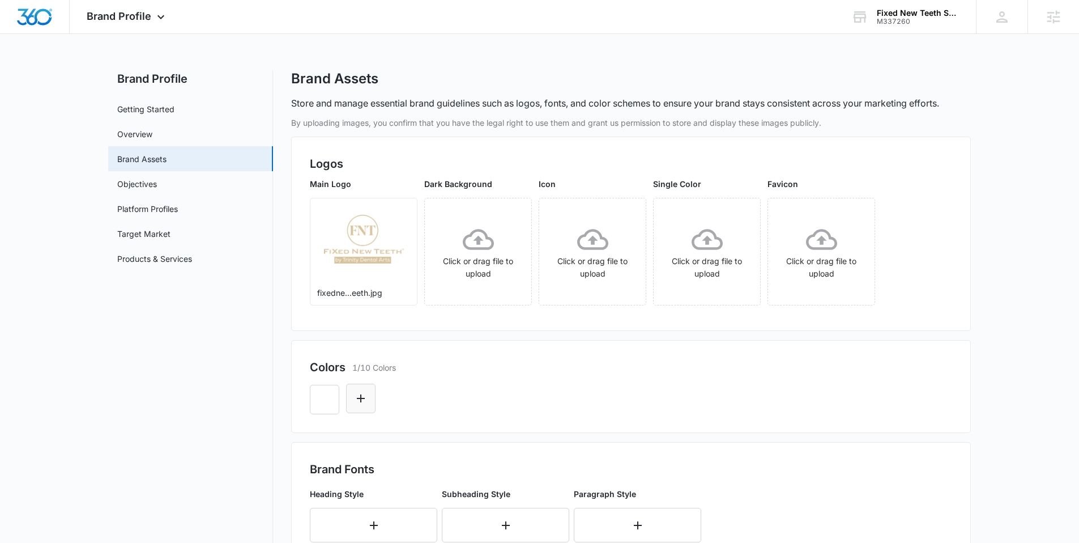
click at [368, 398] on button "Edit Color" at bounding box center [360, 398] width 29 height 29
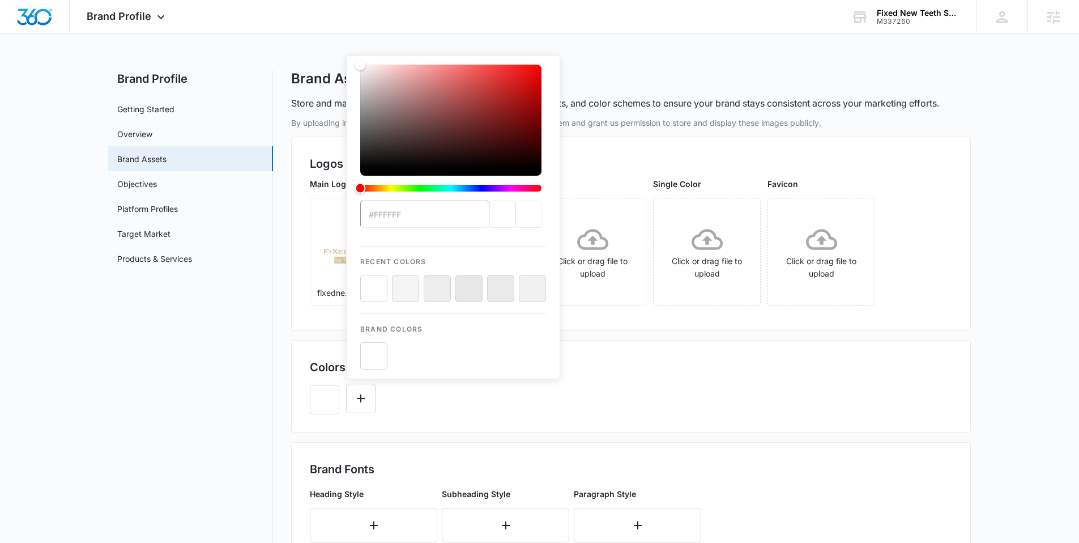
type input "#FFFFFF"
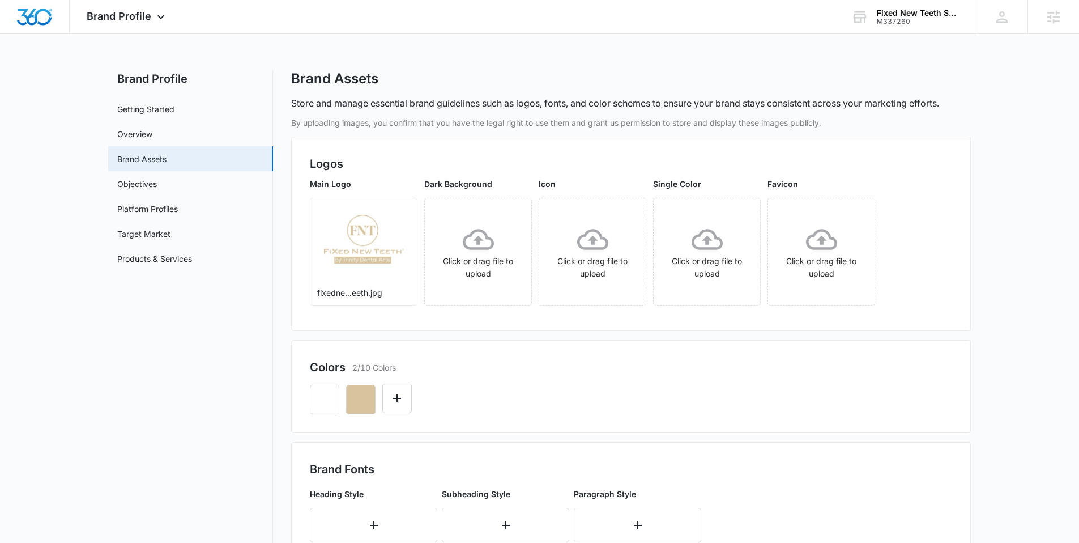
click at [456, 379] on div at bounding box center [631, 395] width 643 height 39
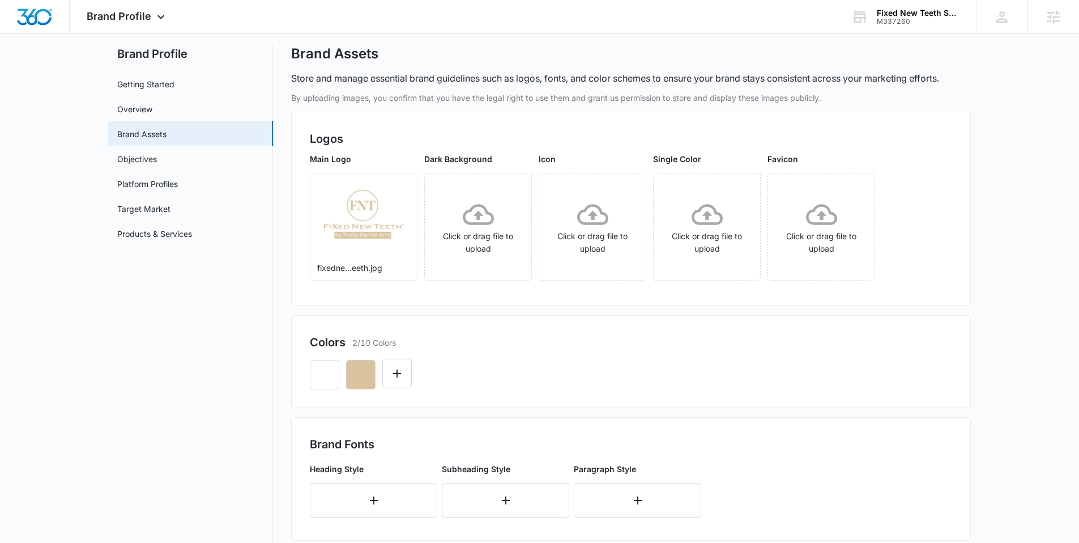
scroll to position [87, 0]
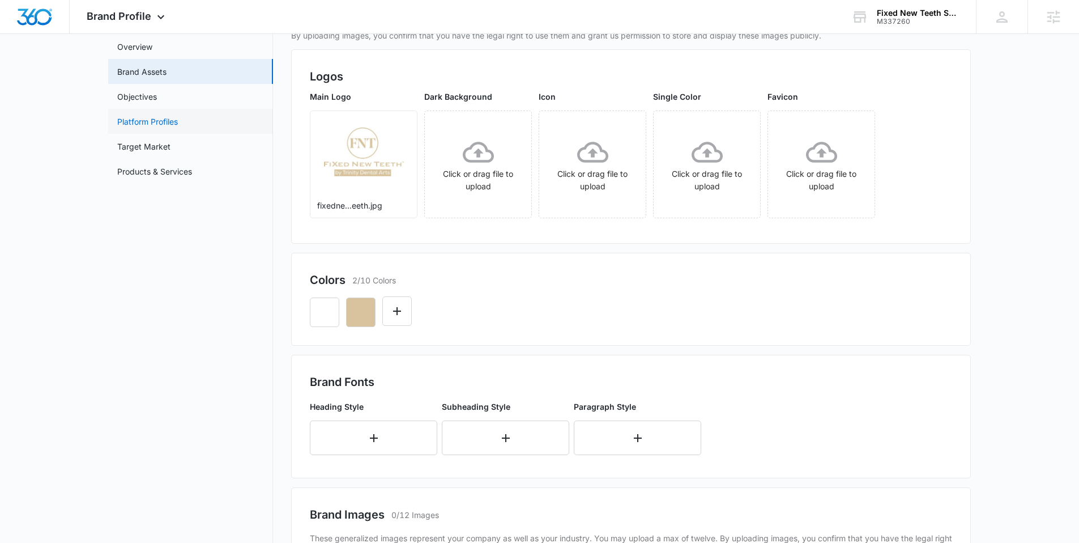
click at [178, 127] on link "Platform Profiles" at bounding box center [147, 122] width 61 height 12
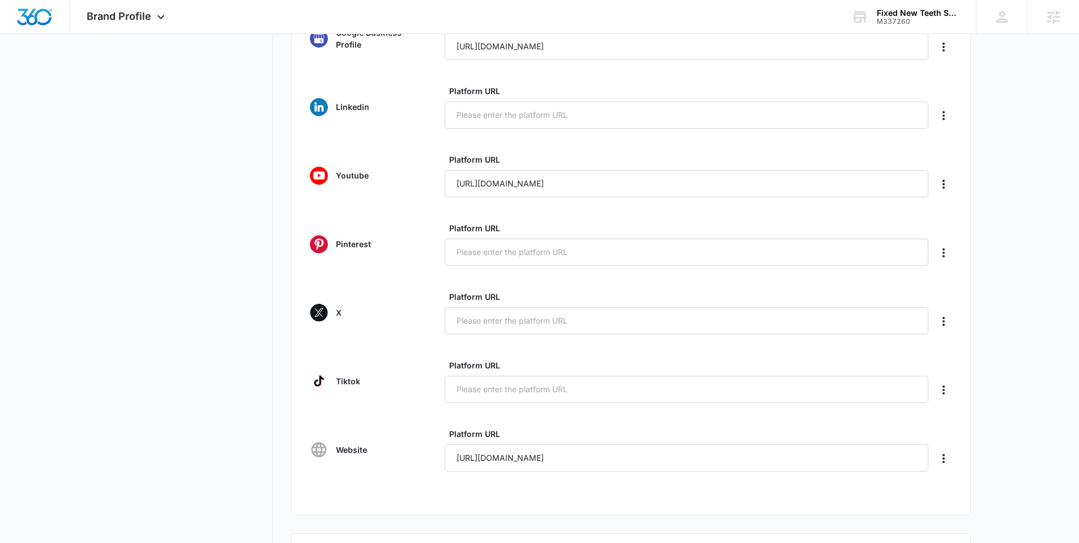
scroll to position [184, 0]
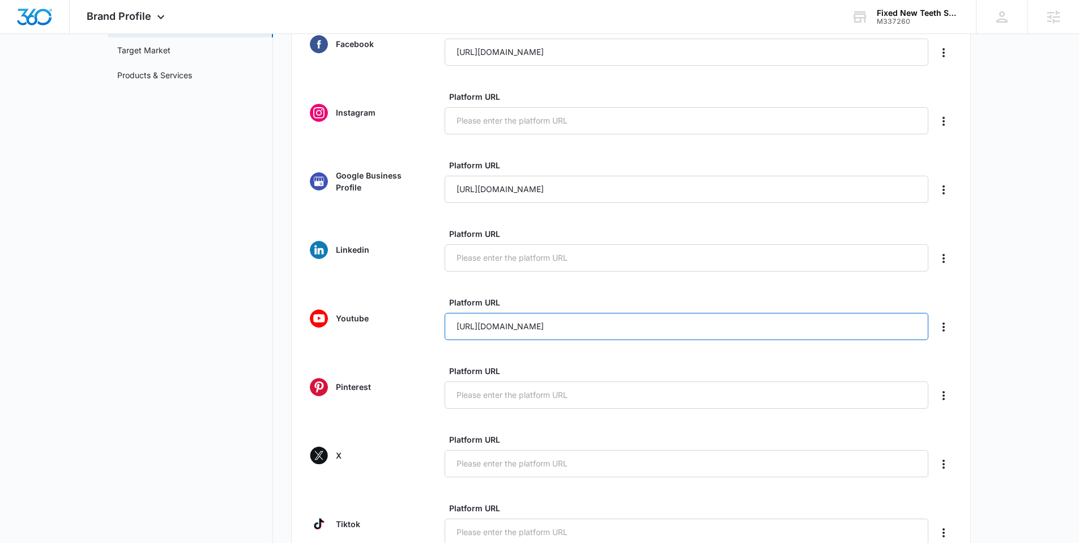
drag, startPoint x: 651, startPoint y: 323, endPoint x: 393, endPoint y: 317, distance: 258.5
click at [393, 317] on div "Youtube Platform URL https://youtube.com/FiXedNewTeeth-TampaBay" at bounding box center [631, 318] width 643 height 44
click at [541, 341] on form "Facebook Platform URL https://www.facebook.com/fixednewteeth Instagram Platform…" at bounding box center [631, 318] width 643 height 592
drag, startPoint x: 636, startPoint y: 331, endPoint x: 432, endPoint y: 328, distance: 204.0
click at [432, 328] on div "Youtube Platform URL https://youtube.com/FiXedNewTeeth-TampaBay" at bounding box center [631, 318] width 643 height 44
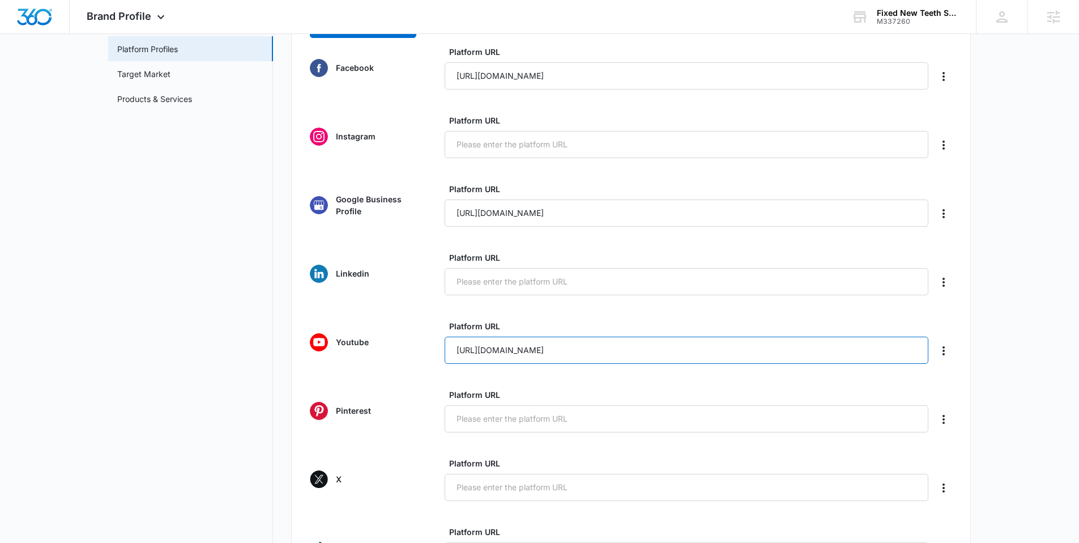
scroll to position [151, 0]
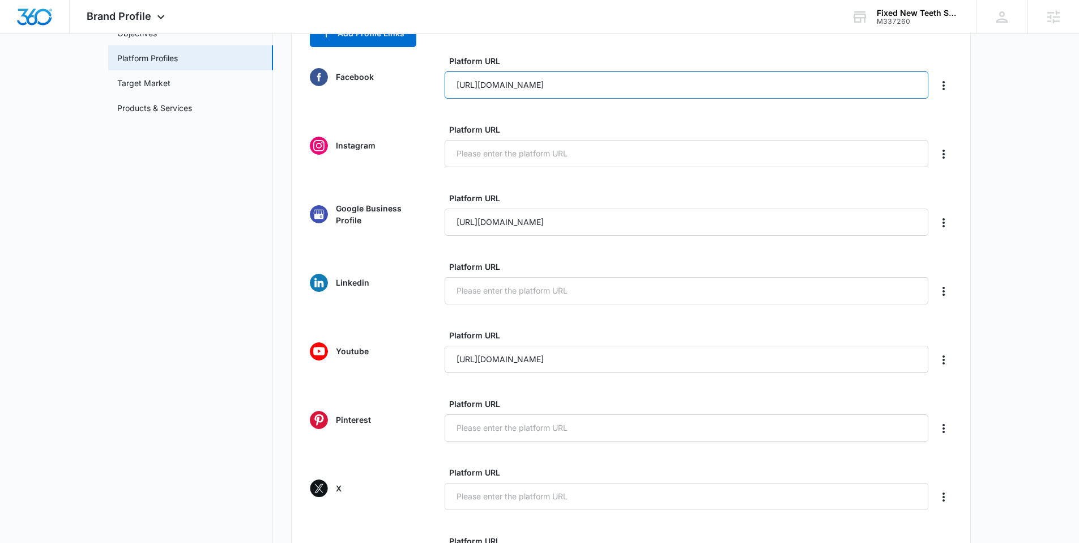
click at [654, 97] on input "https://www.facebook.com/fixednewteeth" at bounding box center [687, 84] width 484 height 27
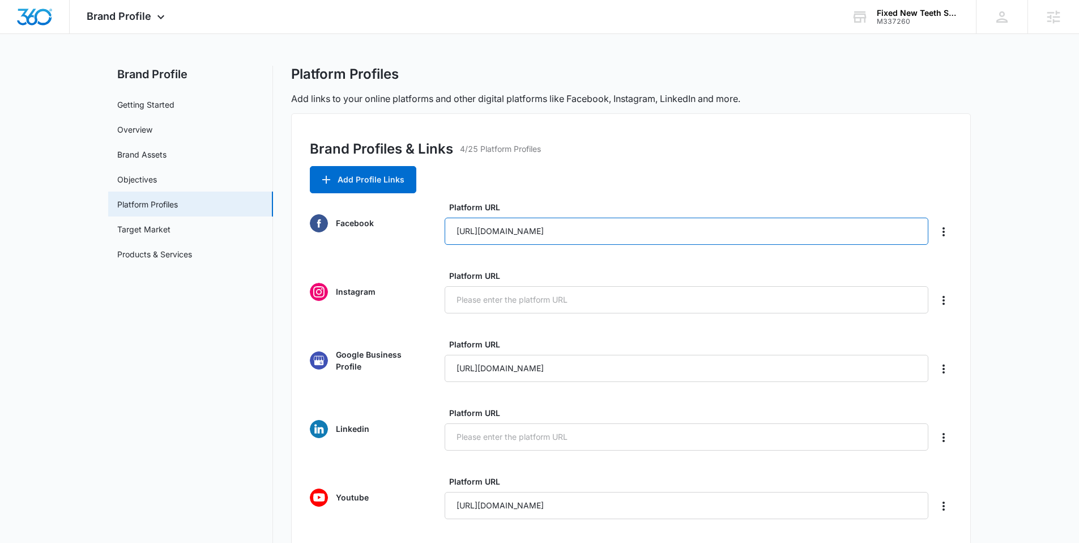
scroll to position [0, 0]
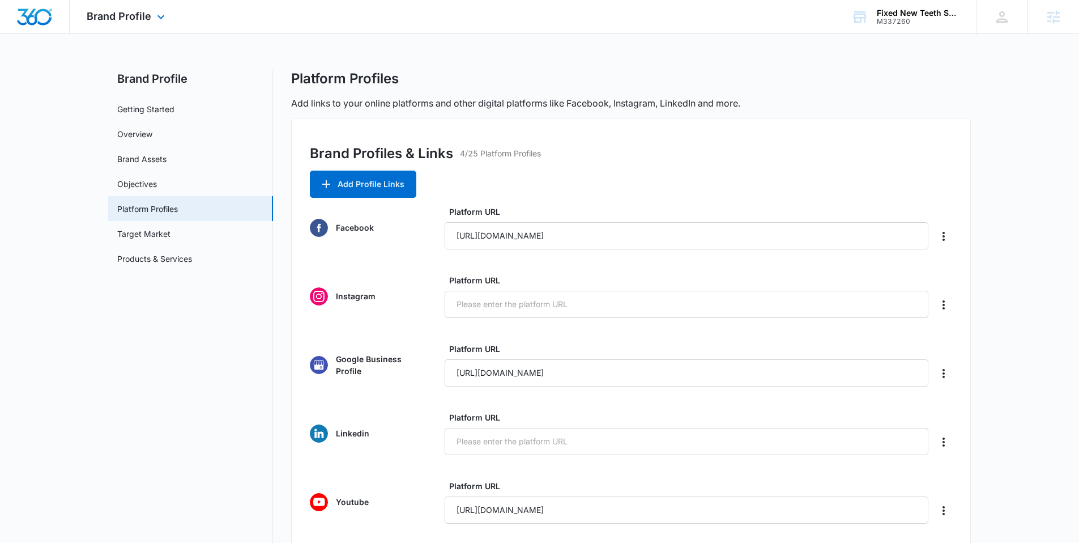
click at [37, 20] on img "Dashboard" at bounding box center [34, 16] width 36 height 17
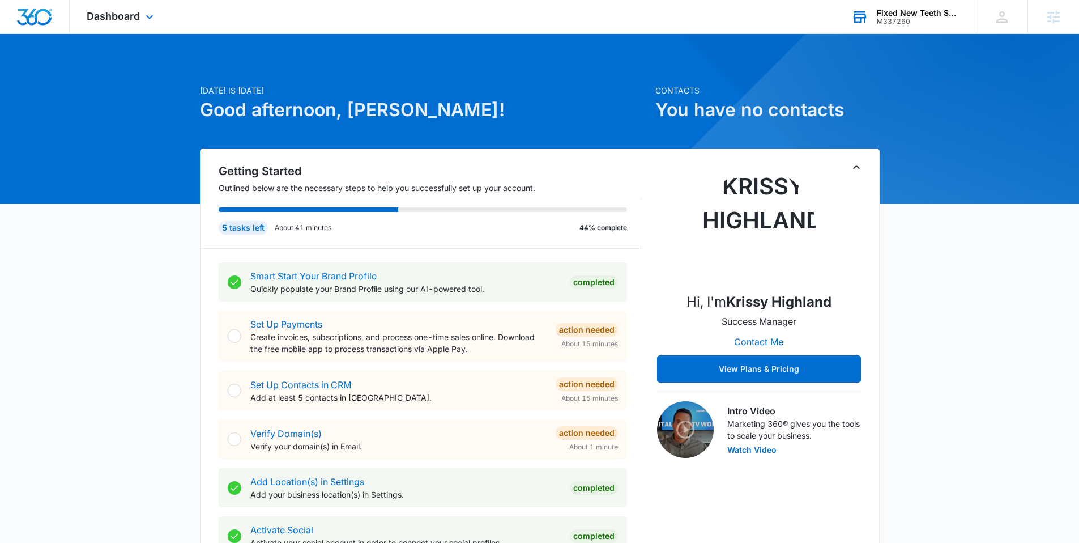
click at [895, 12] on div "Fixed New Teeth Sarasota" at bounding box center [918, 12] width 83 height 9
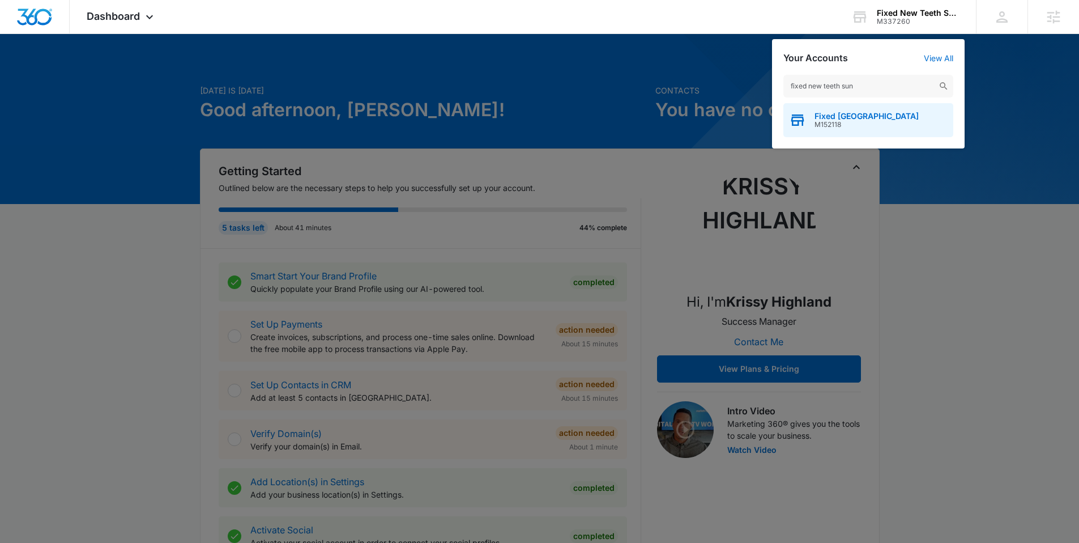
type input "fixed new teeth sun"
click at [837, 118] on span "Fixed New Teeth Sun City" at bounding box center [867, 116] width 104 height 9
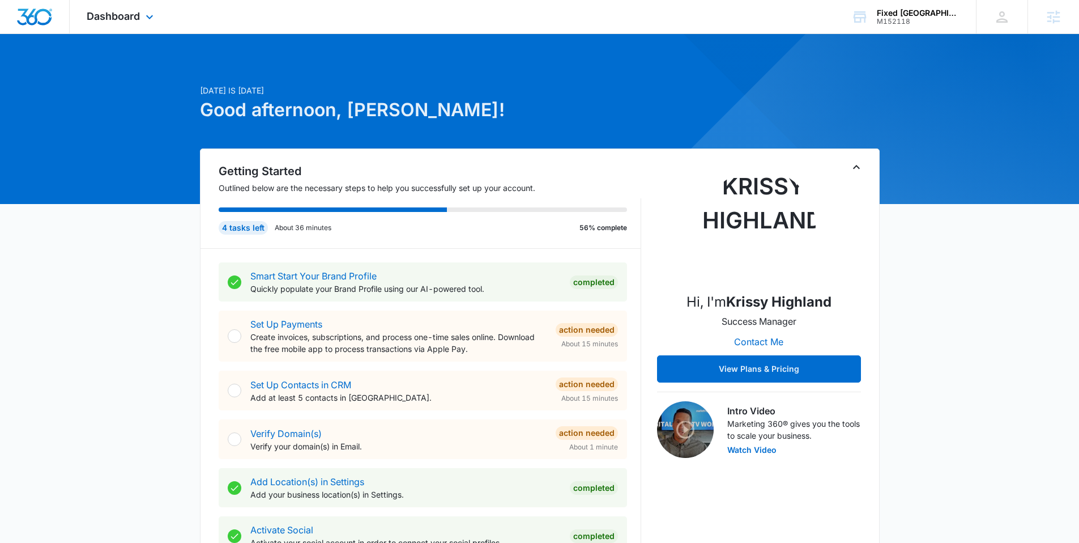
click at [141, 13] on div "Dashboard Apps Reputation Websites Forms CRM Email Social Content Ads Intellige…" at bounding box center [122, 16] width 104 height 33
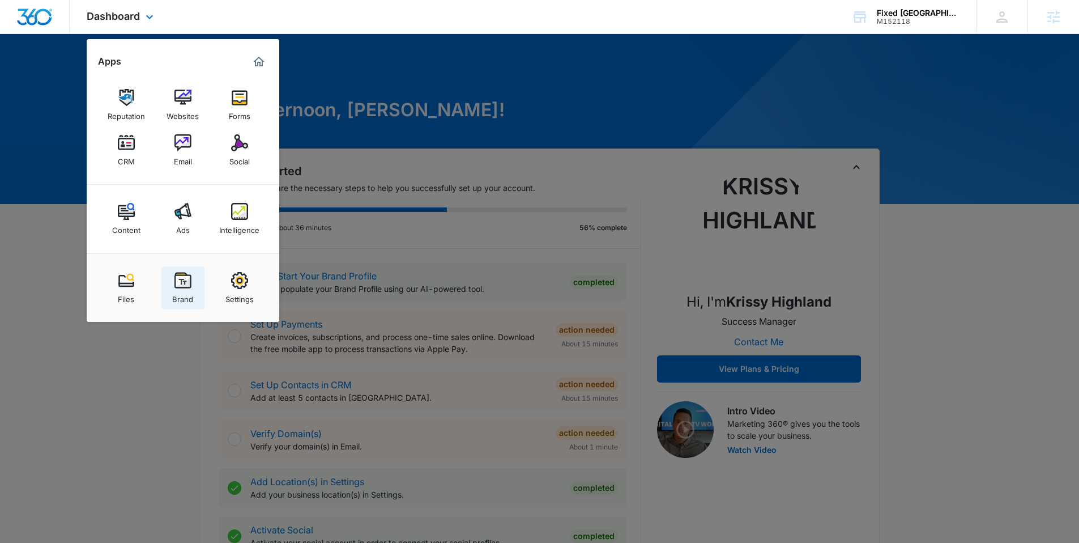
click at [177, 280] on img at bounding box center [183, 280] width 17 height 17
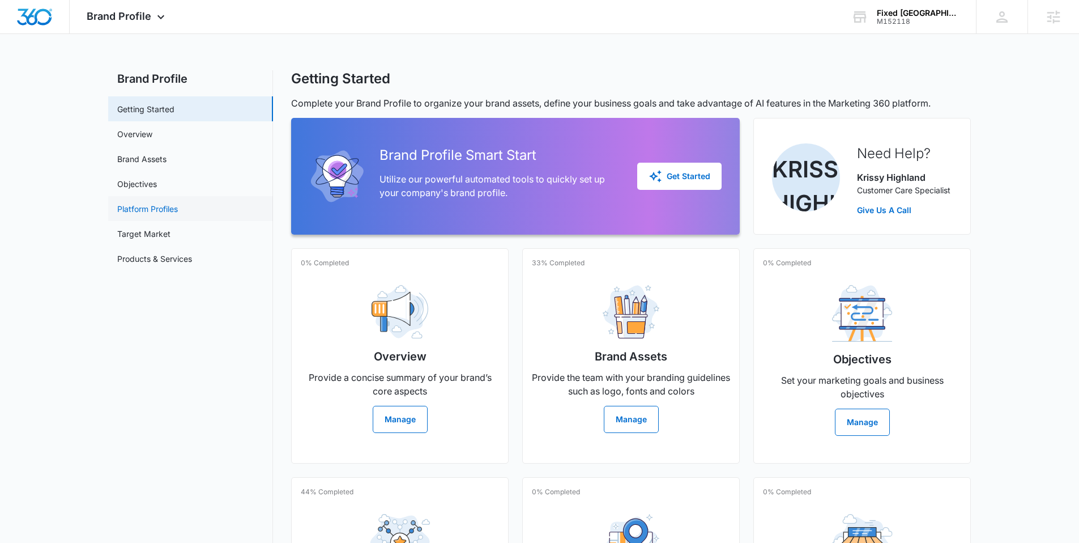
click at [167, 203] on link "Platform Profiles" at bounding box center [147, 209] width 61 height 12
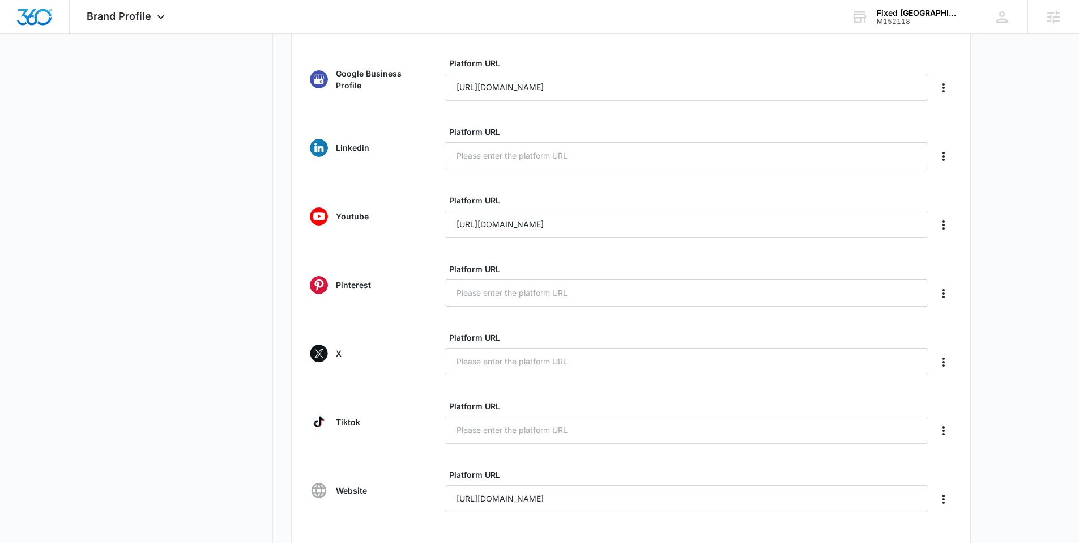
scroll to position [288, 0]
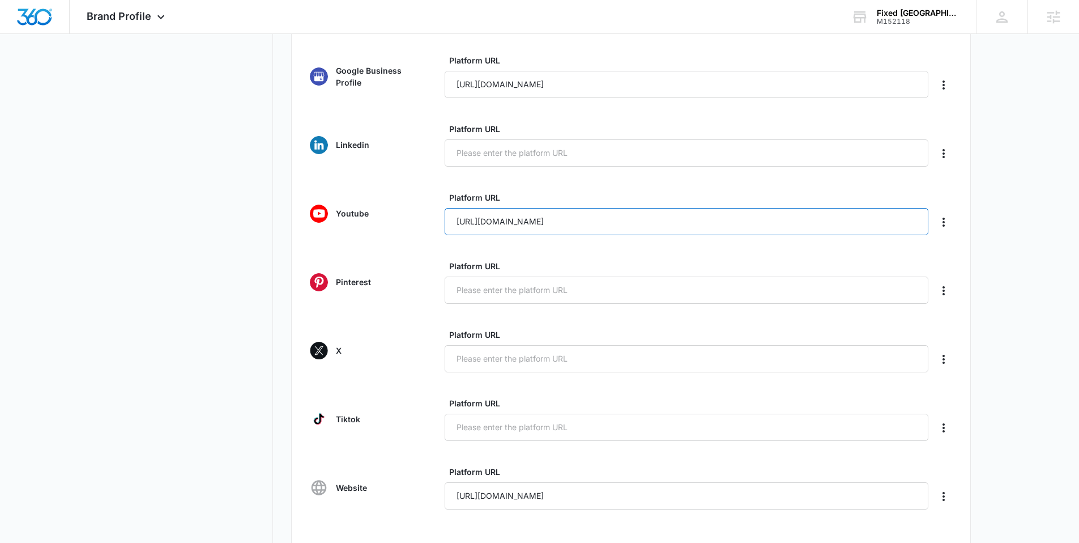
drag, startPoint x: 643, startPoint y: 219, endPoint x: 391, endPoint y: 220, distance: 252.2
click at [391, 220] on div "Youtube Platform URL https://youtube.com/FiXedNewTeeth-TampaBay" at bounding box center [631, 214] width 643 height 44
click at [164, 159] on nav "Brand Profile Getting Started Overview Brand Assets Objectives Platform Profile…" at bounding box center [190, 230] width 165 height 896
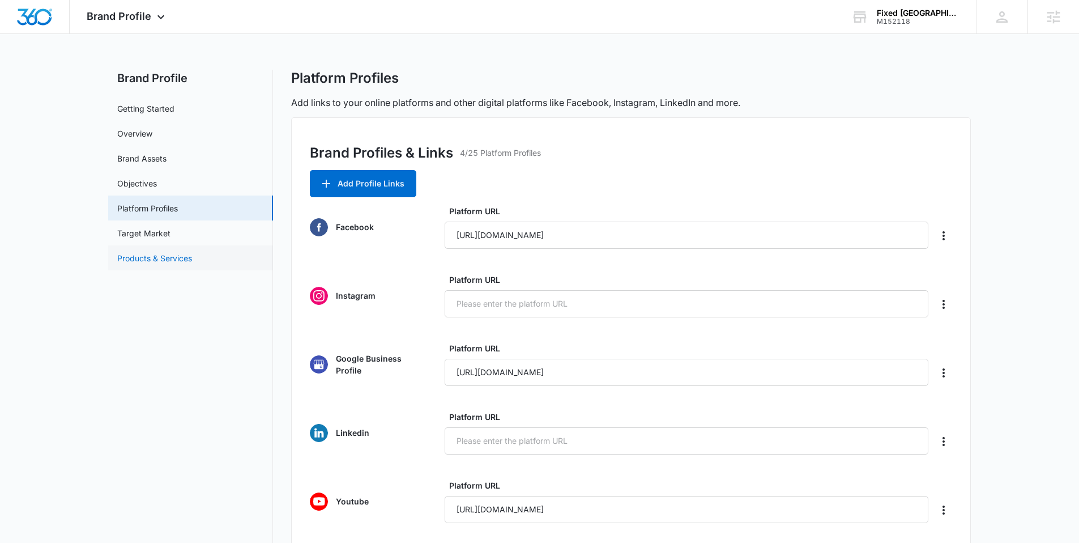
scroll to position [0, 0]
click at [30, 12] on img "Dashboard" at bounding box center [34, 16] width 36 height 17
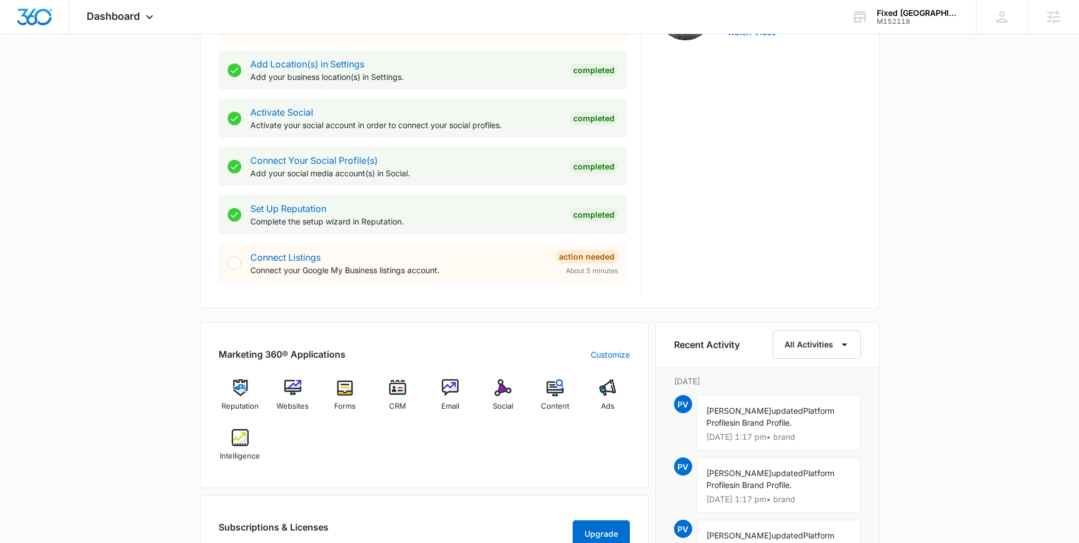
scroll to position [420, 0]
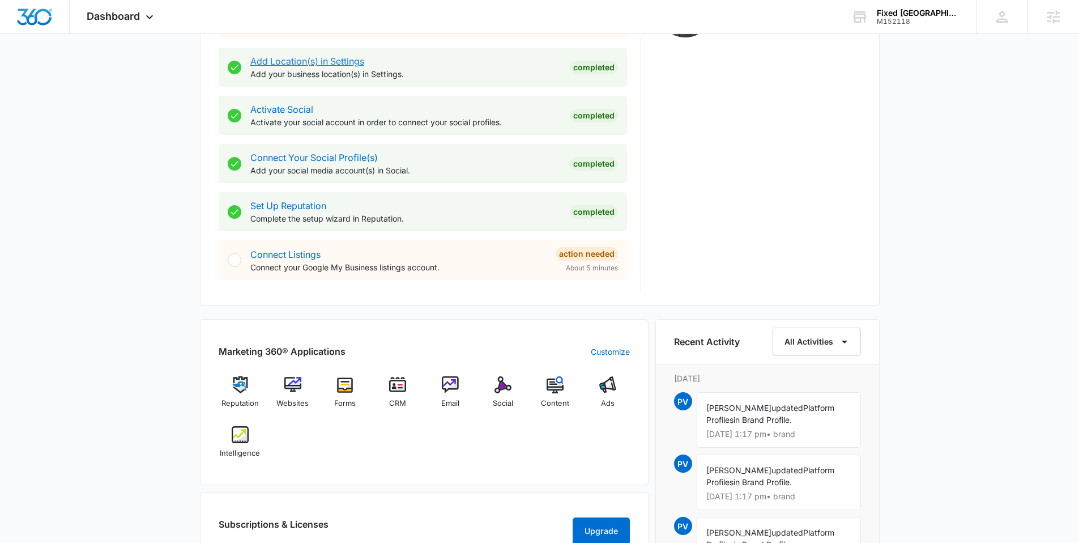
click at [317, 62] on link "Add Location(s) in Settings" at bounding box center [307, 61] width 114 height 11
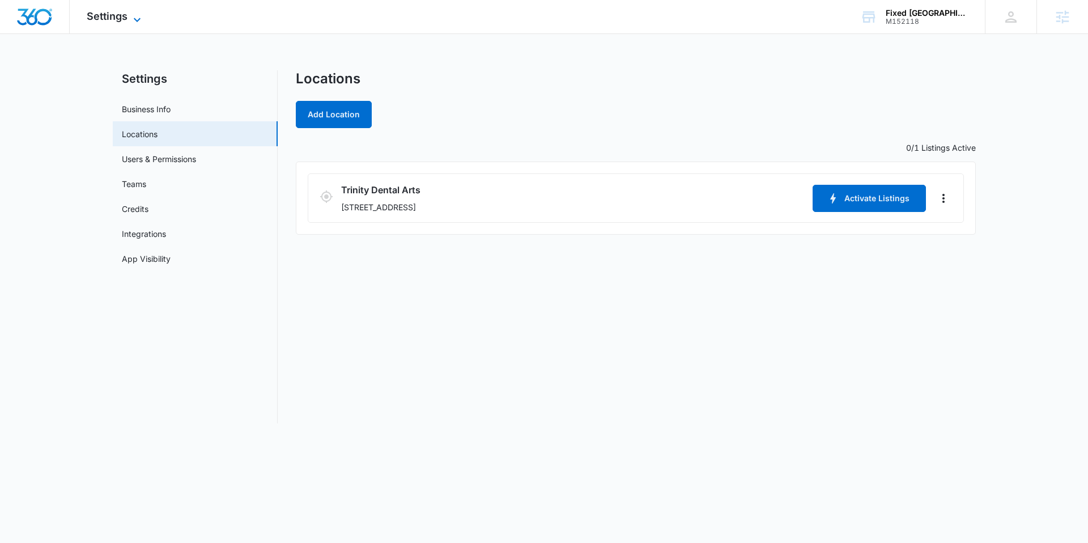
click at [143, 15] on icon at bounding box center [137, 20] width 14 height 14
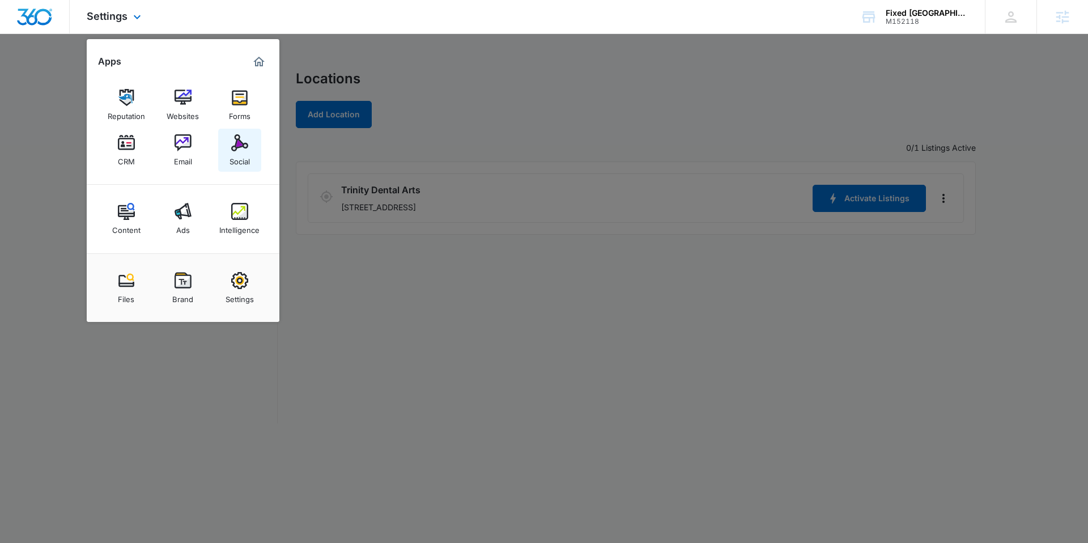
click at [238, 147] on img at bounding box center [239, 142] width 17 height 17
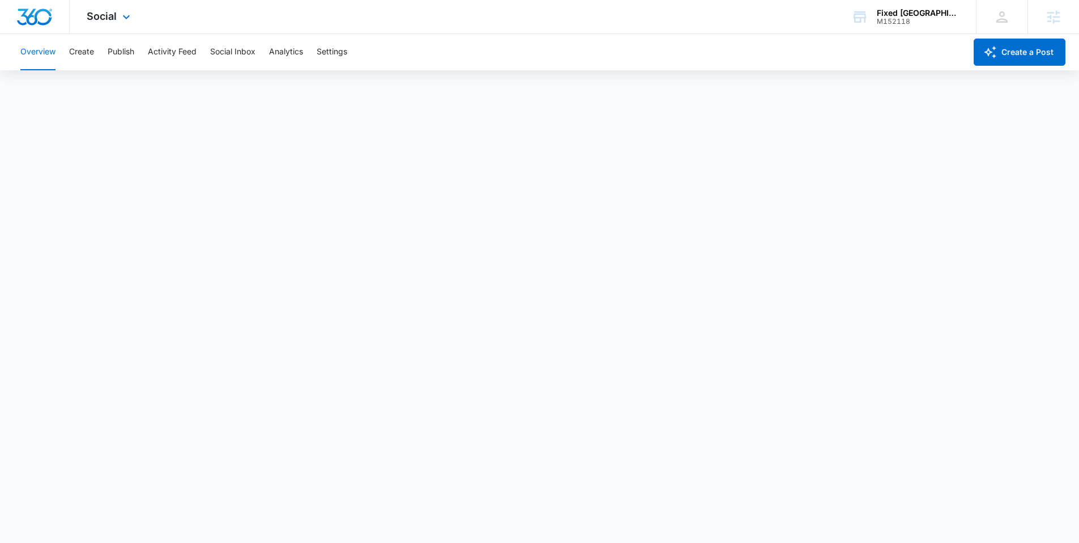
click at [24, 11] on img "Dashboard" at bounding box center [34, 16] width 36 height 17
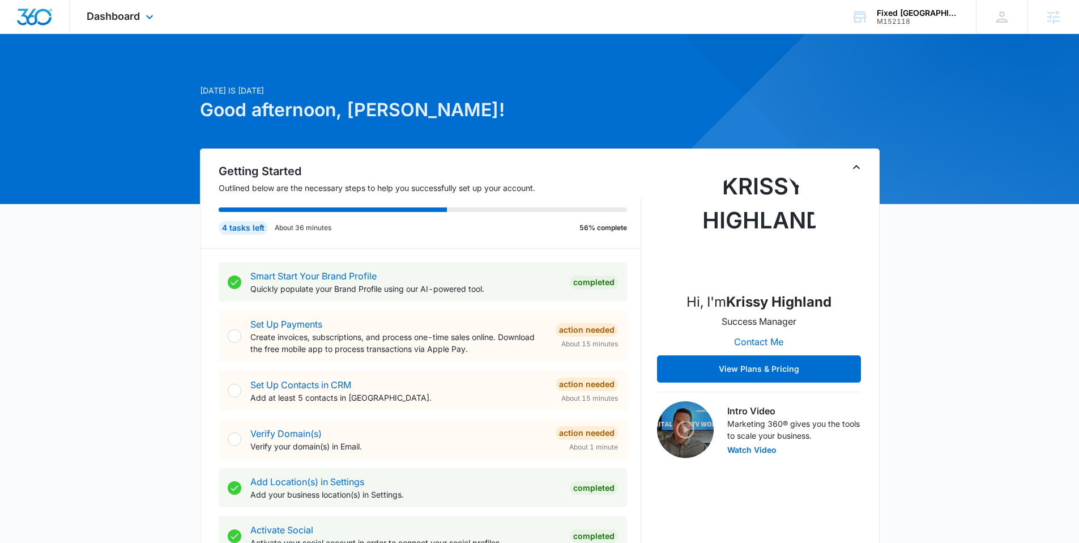
click at [34, 11] on img "Dashboard" at bounding box center [34, 16] width 36 height 17
click at [873, 19] on div "Fixed New Teeth Sun City M152118 Your Accounts View All" at bounding box center [906, 16] width 142 height 33
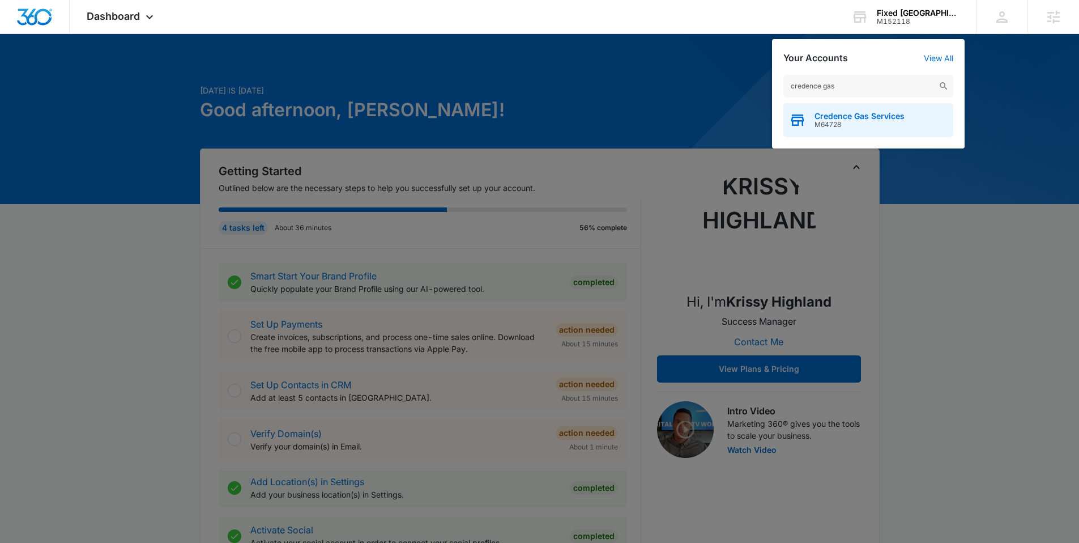
type input "credence gas"
click at [841, 115] on span "Credence Gas Services" at bounding box center [860, 116] width 90 height 9
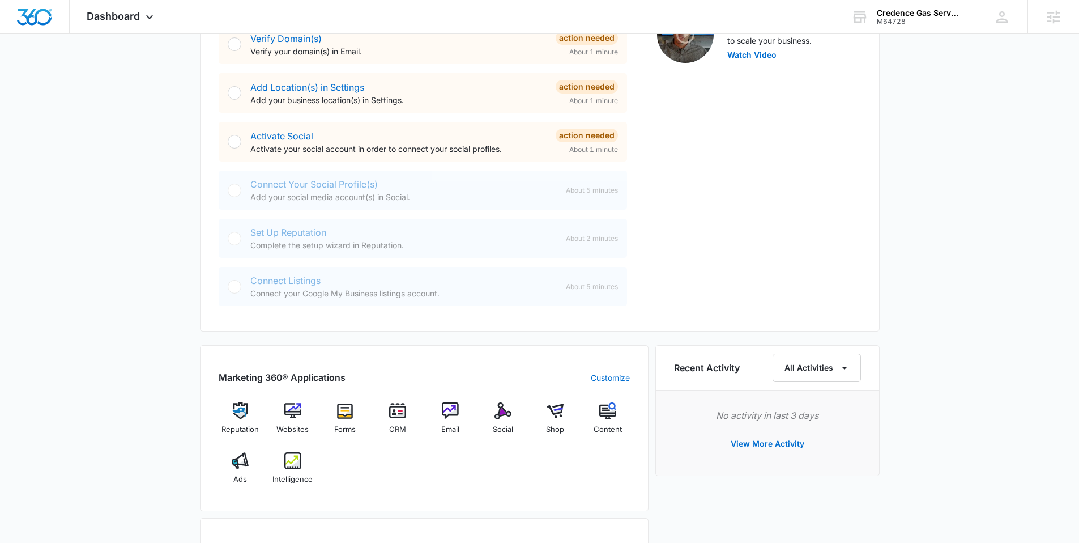
scroll to position [259, 0]
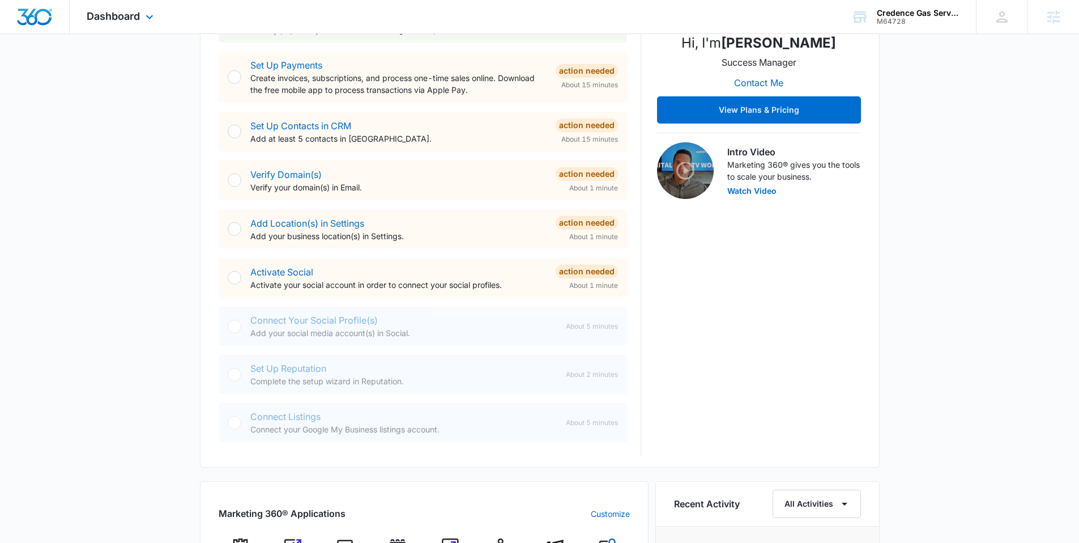
drag, startPoint x: 136, startPoint y: 14, endPoint x: 150, endPoint y: 48, distance: 37.1
click at [136, 14] on span "Dashboard" at bounding box center [113, 16] width 53 height 12
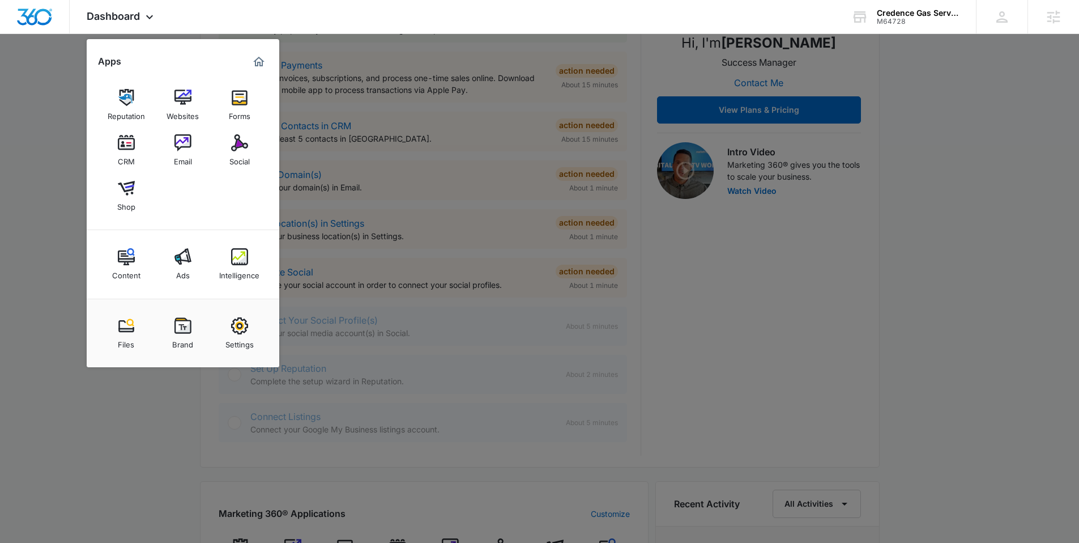
click at [233, 333] on img at bounding box center [239, 325] width 17 height 17
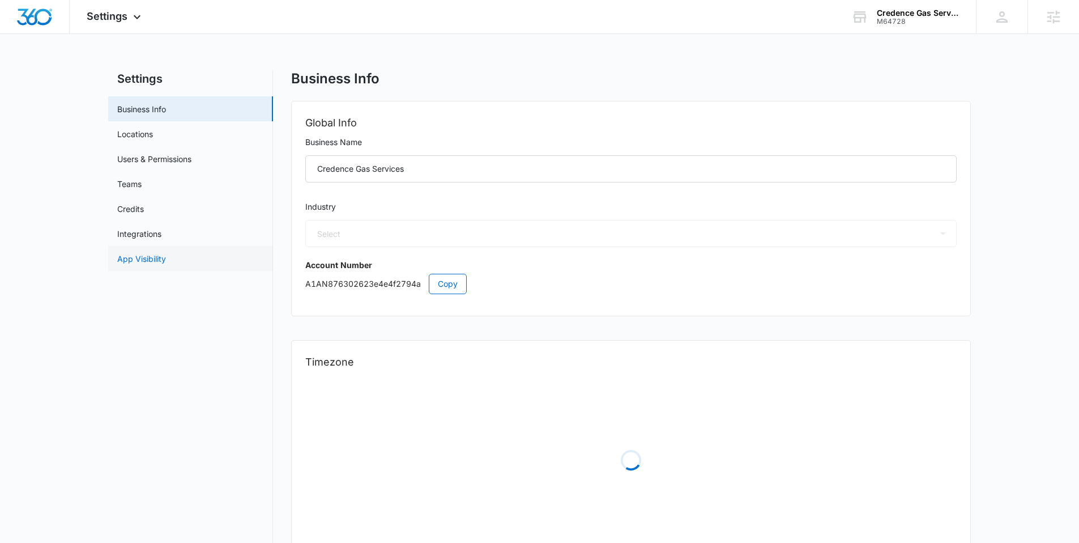
select select "52"
select select "US"
select select "America/Chicago"
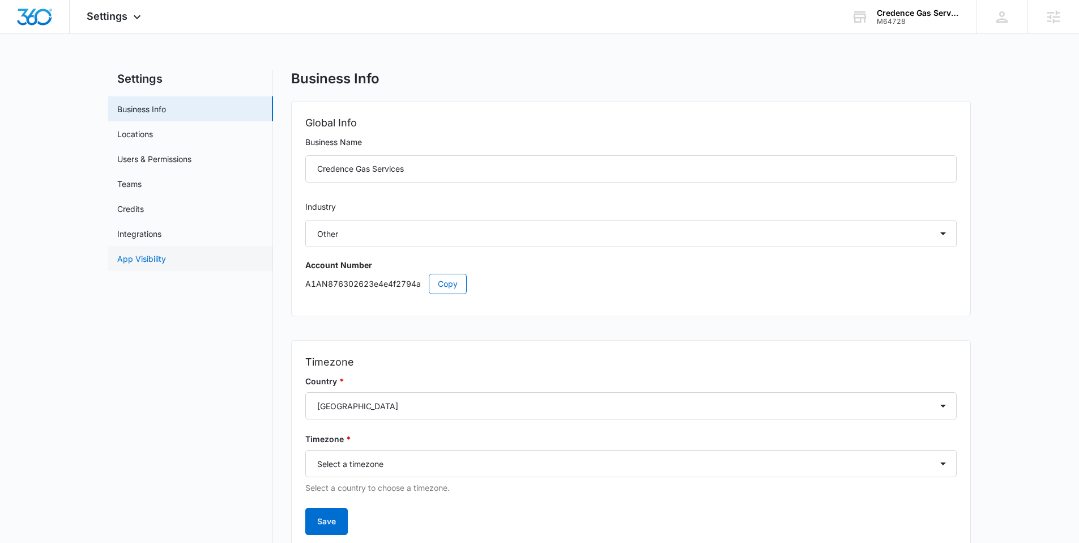
click at [159, 262] on link "App Visibility" at bounding box center [141, 259] width 49 height 12
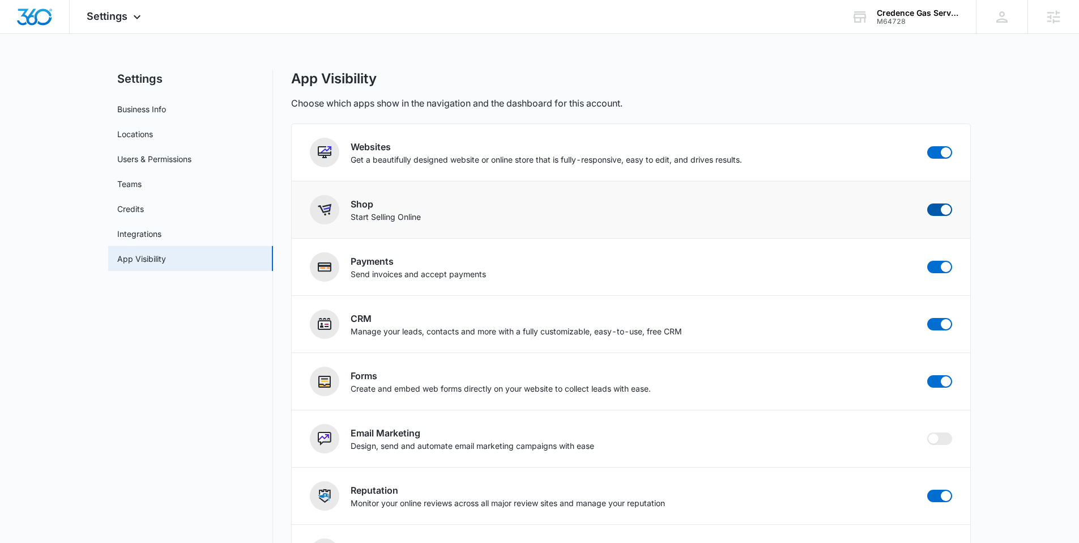
click at [934, 208] on span at bounding box center [940, 209] width 25 height 12
click at [928, 203] on input "checkbox" at bounding box center [927, 203] width 1 height 1
checkbox input "false"
click at [33, 14] on img "Dashboard" at bounding box center [34, 16] width 36 height 17
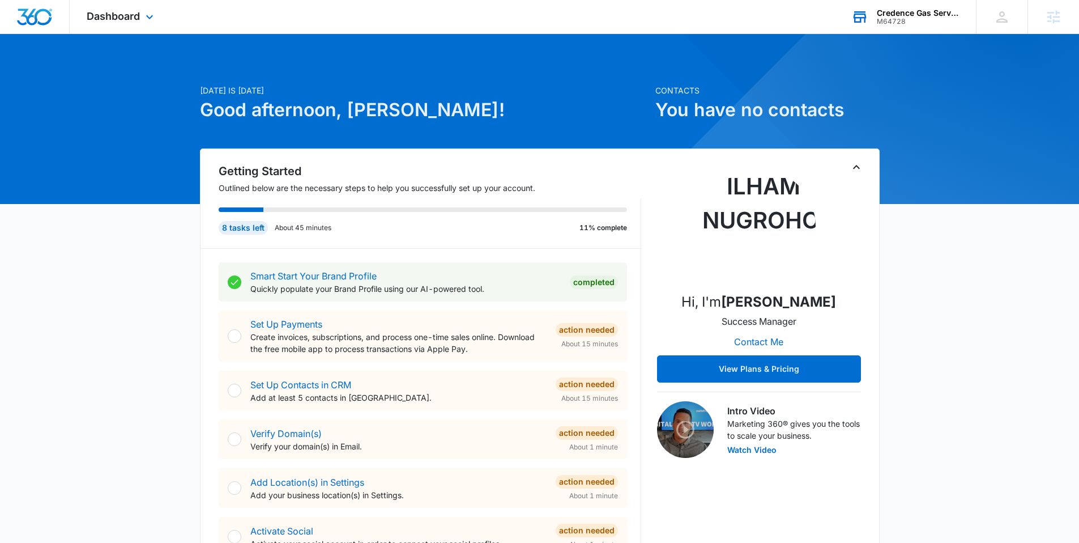
click at [896, 12] on div "Credence Gas Services" at bounding box center [918, 12] width 83 height 9
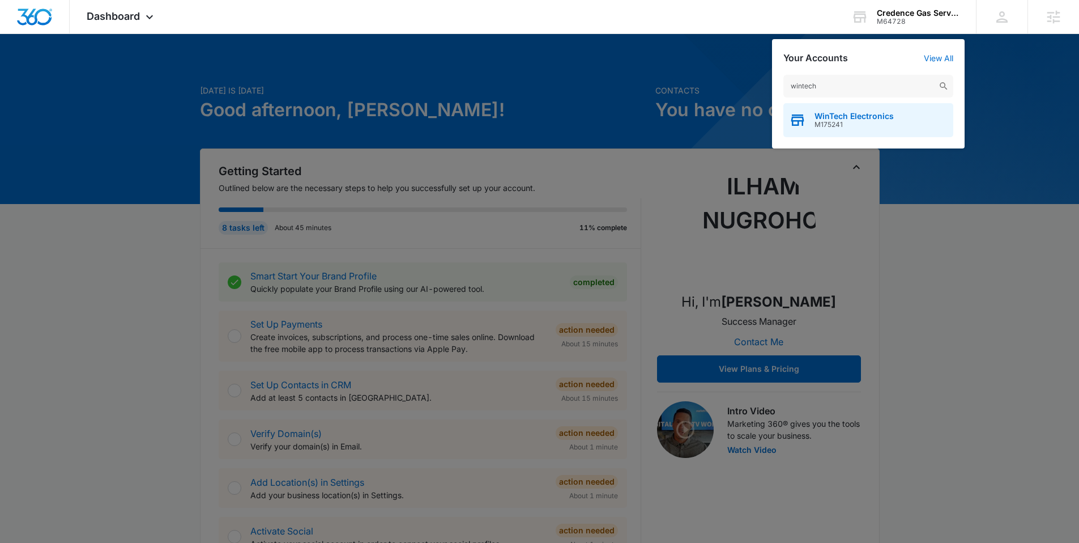
type input "wintech"
click at [834, 119] on span "WinTech Electronics" at bounding box center [854, 116] width 79 height 9
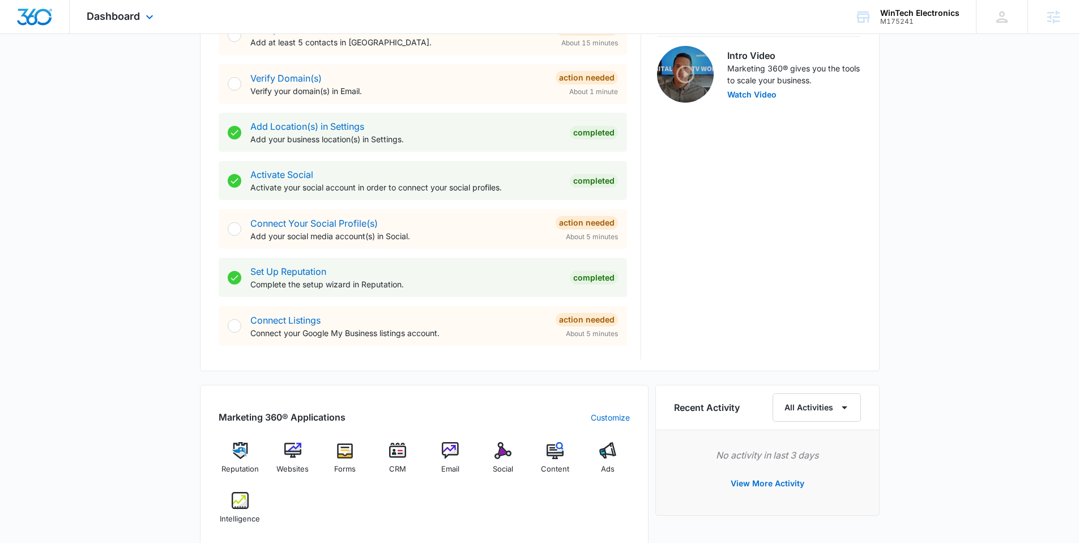
scroll to position [297, 0]
